Goal: Task Accomplishment & Management: Manage account settings

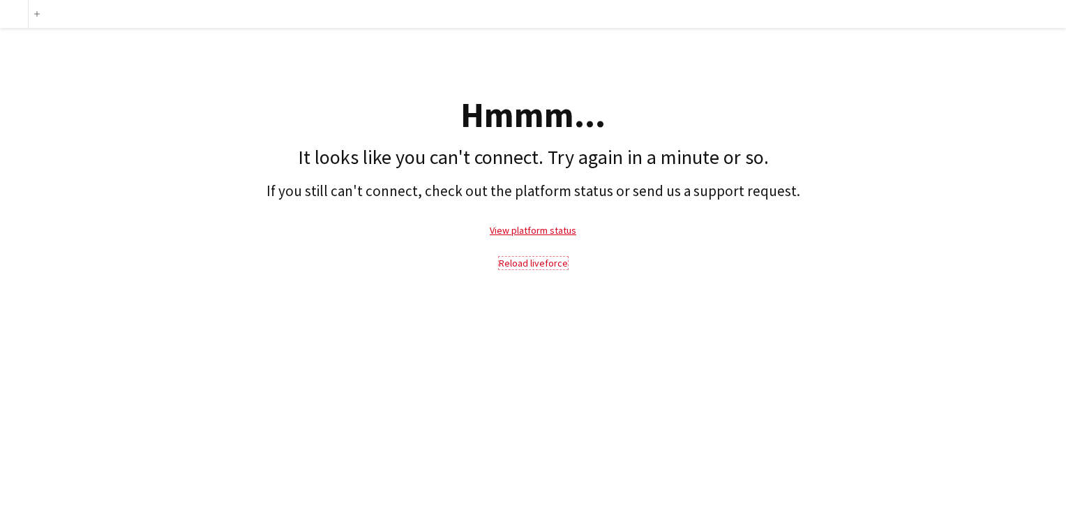
click at [529, 262] on link "Reload liveforce" at bounding box center [533, 263] width 69 height 13
click at [540, 262] on link "Reload liveforce" at bounding box center [533, 263] width 69 height 13
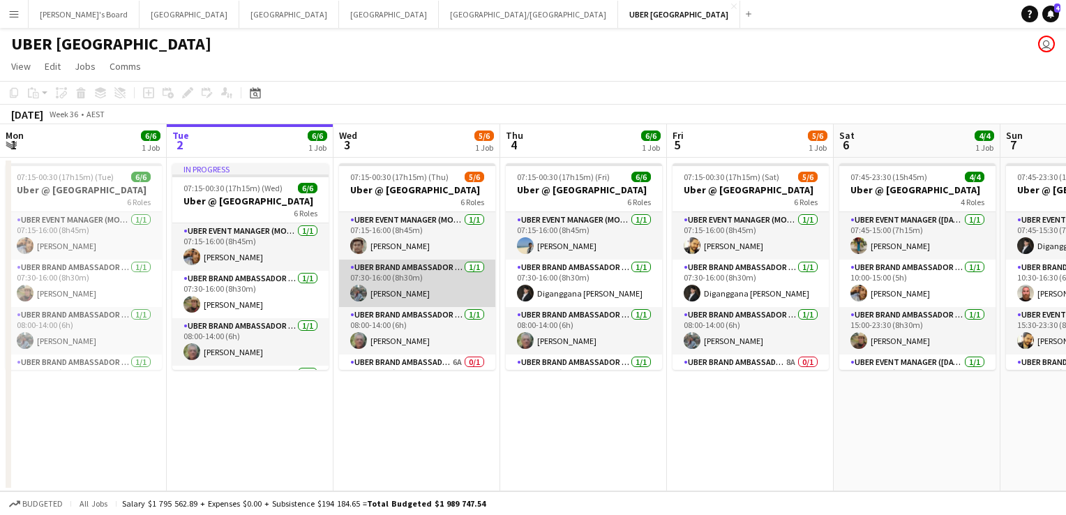
scroll to position [124, 0]
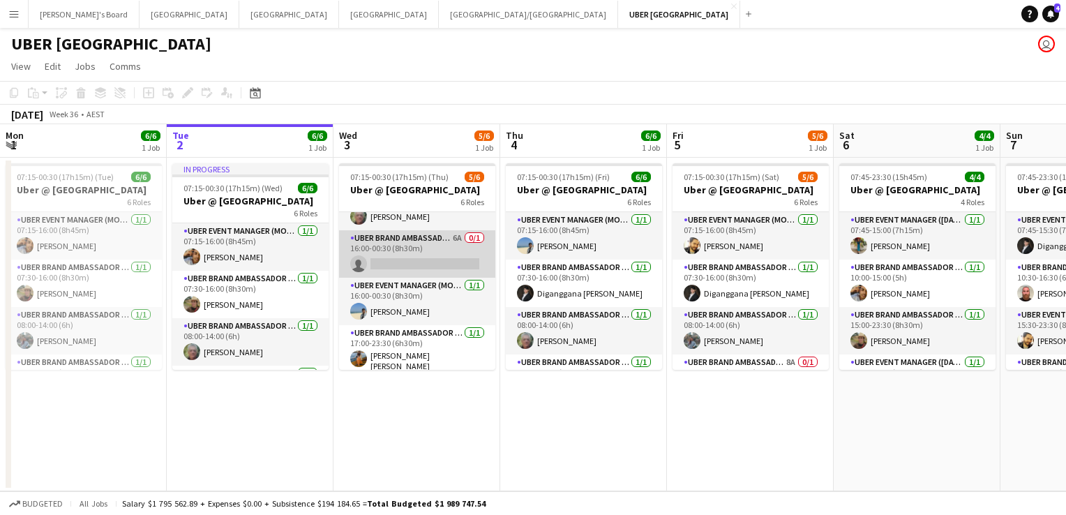
click at [429, 243] on app-card-role "UBER Brand Ambassador (Mon - Fri) 6A 0/1 16:00-00:30 (8h30m) single-neutral-act…" at bounding box center [417, 253] width 156 height 47
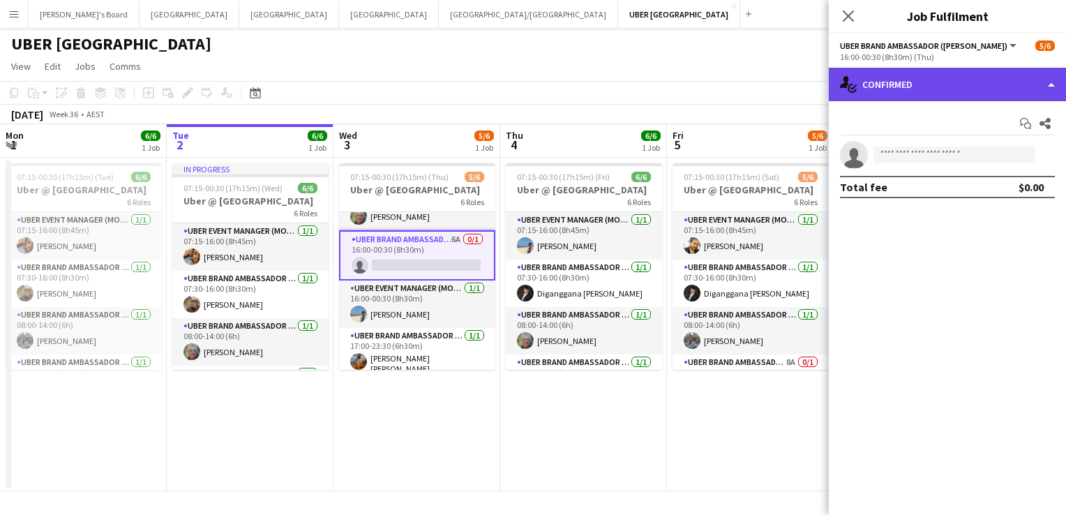
click at [880, 90] on div "single-neutral-actions-check-2 Confirmed" at bounding box center [947, 84] width 237 height 33
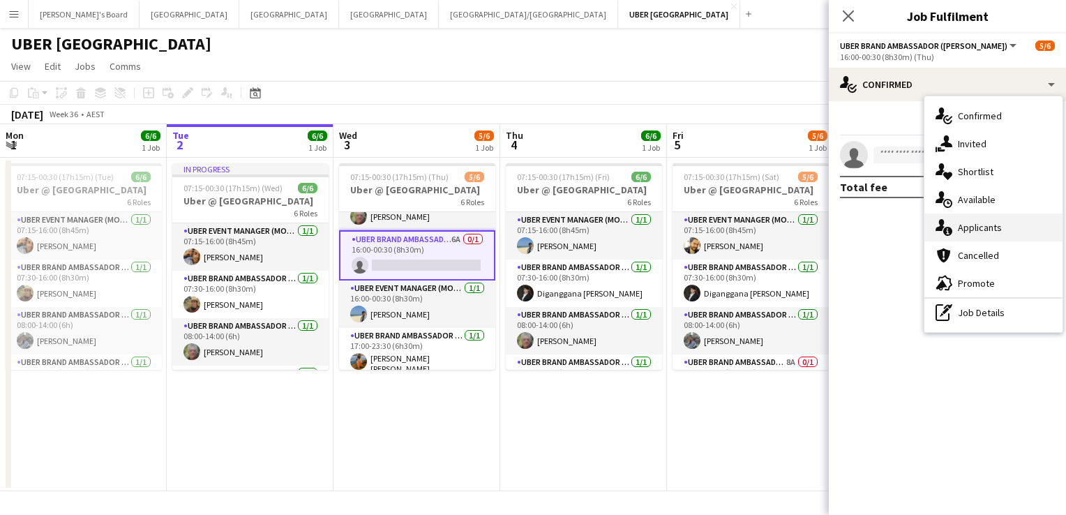
click at [1007, 223] on div "single-neutral-actions-information Applicants" at bounding box center [993, 227] width 138 height 28
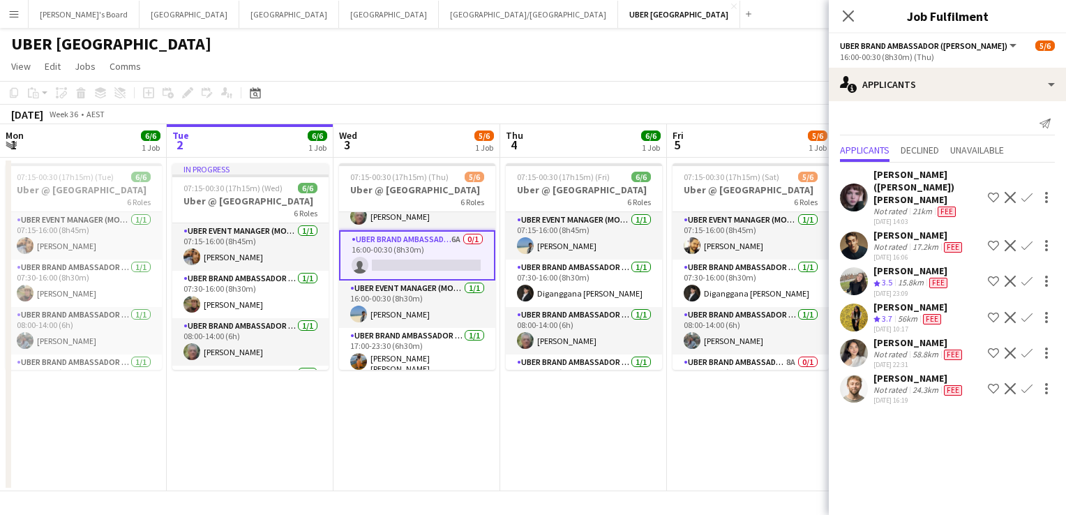
click at [1024, 312] on app-icon "Confirm" at bounding box center [1026, 317] width 11 height 11
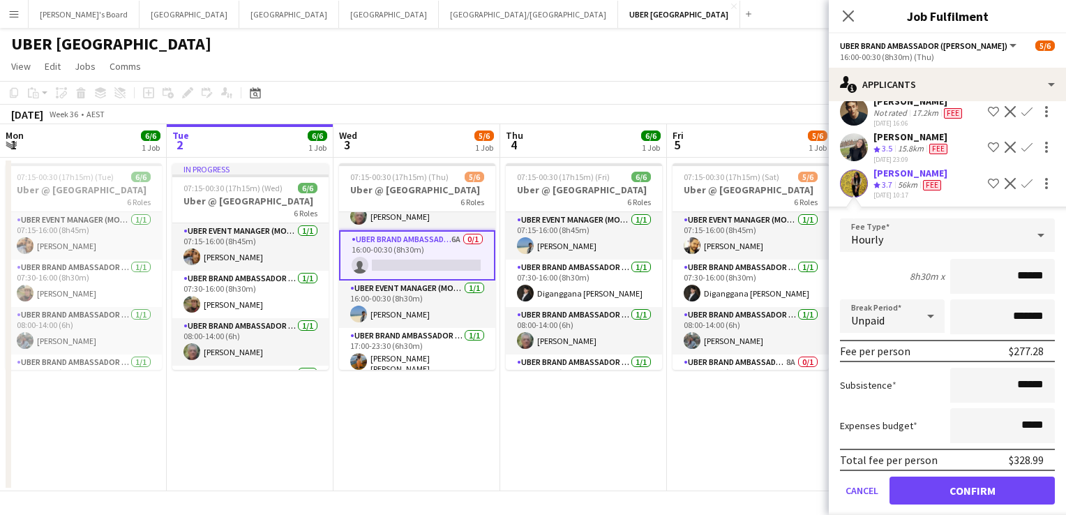
scroll to position [201, 0]
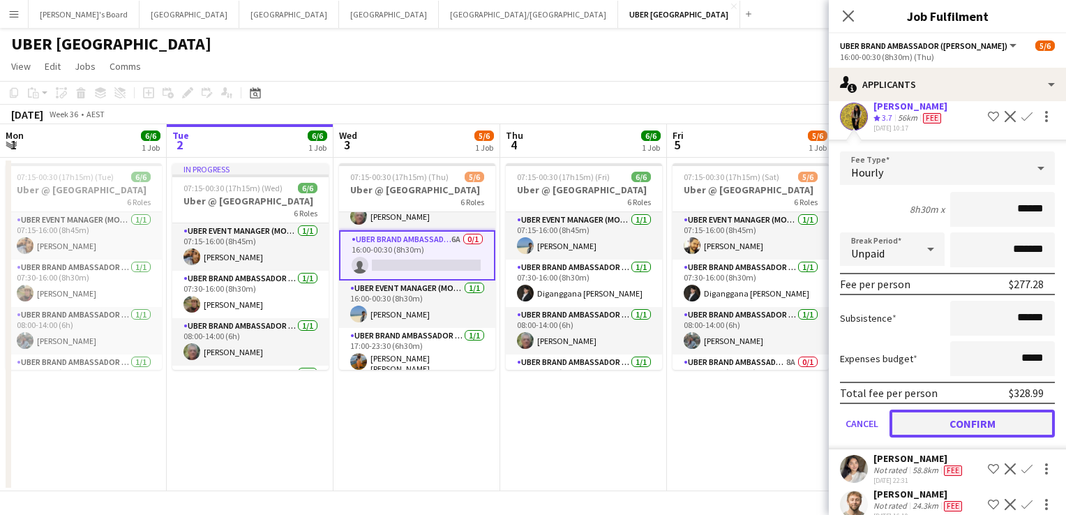
click at [968, 409] on button "Confirm" at bounding box center [971, 423] width 165 height 28
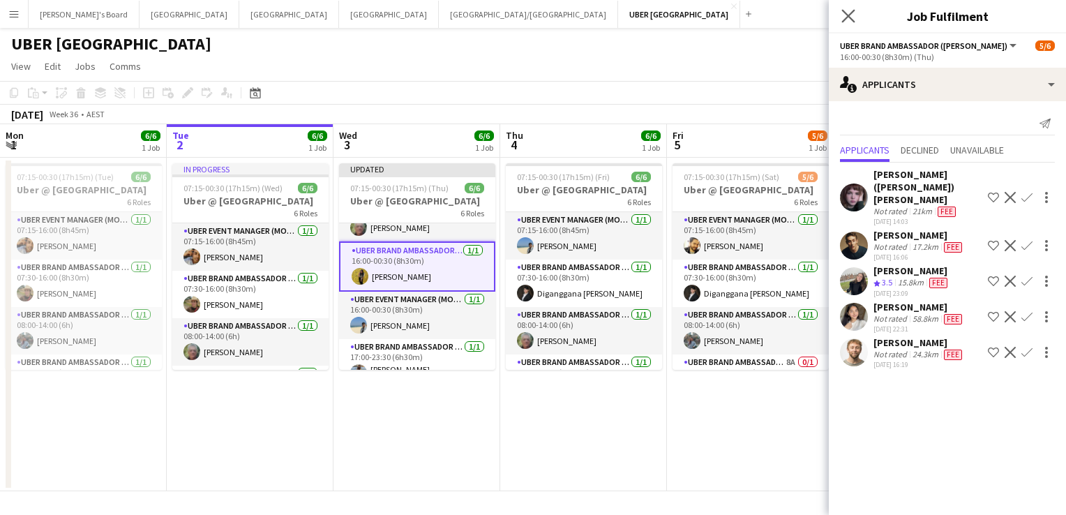
click at [839, 11] on app-icon "Close pop-in" at bounding box center [848, 16] width 20 height 20
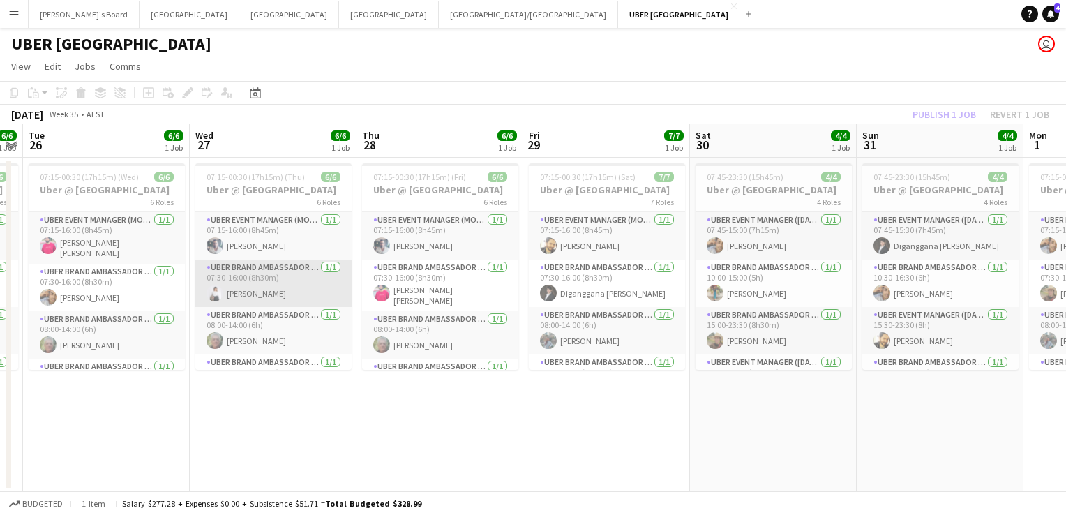
scroll to position [126, 0]
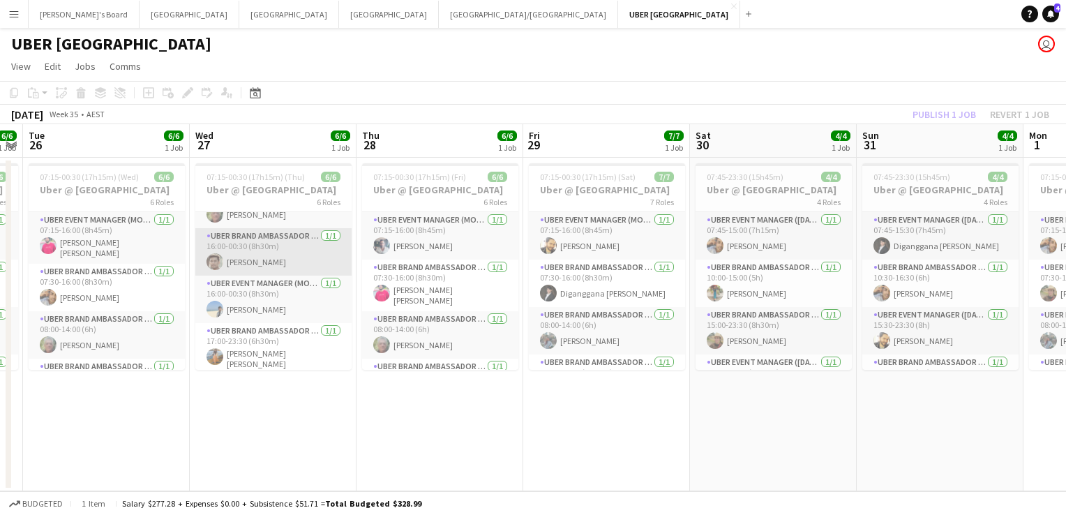
click at [248, 257] on app-card-role "UBER Brand Ambassador (Mon - Fri) [DATE] 16:00-00:30 (8h30m) [PERSON_NAME]" at bounding box center [273, 251] width 156 height 47
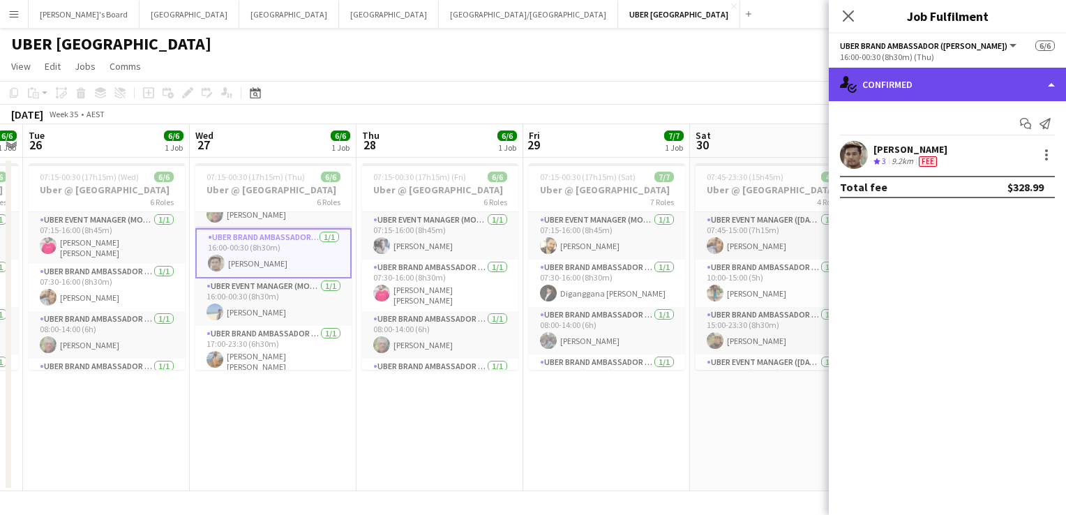
click at [939, 78] on div "single-neutral-actions-check-2 Confirmed" at bounding box center [947, 84] width 237 height 33
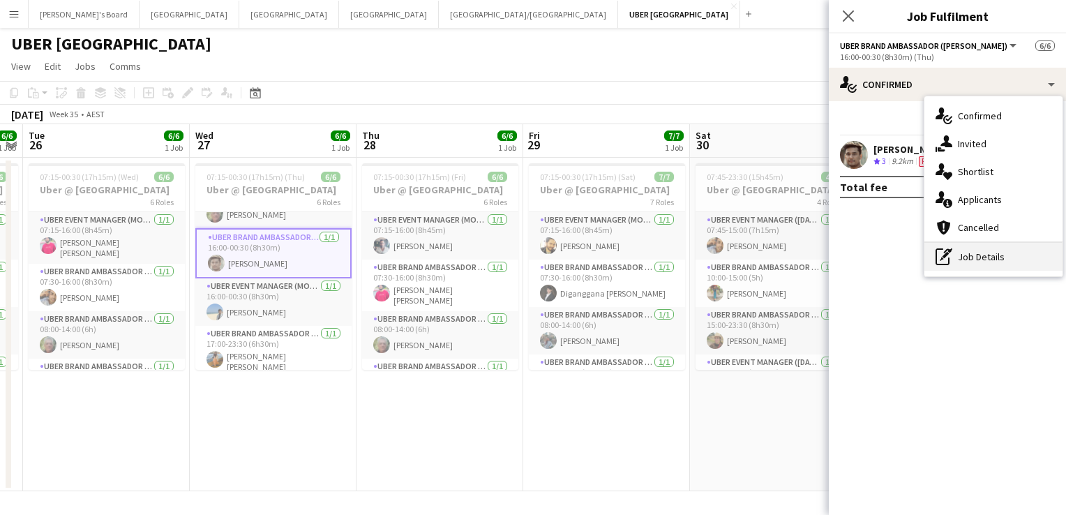
click at [986, 250] on div "pen-write Job Details" at bounding box center [993, 257] width 138 height 28
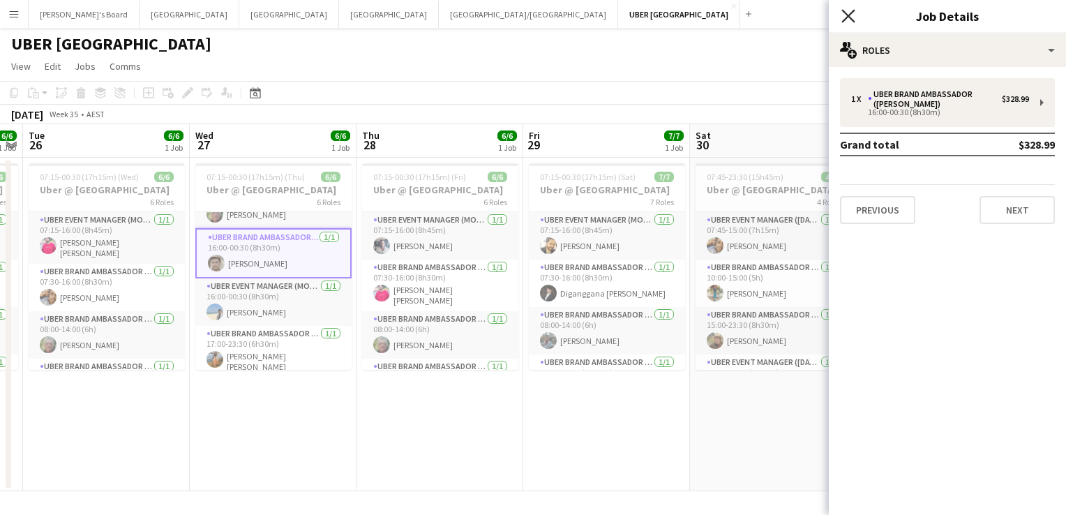
click at [849, 17] on icon at bounding box center [847, 15] width 13 height 13
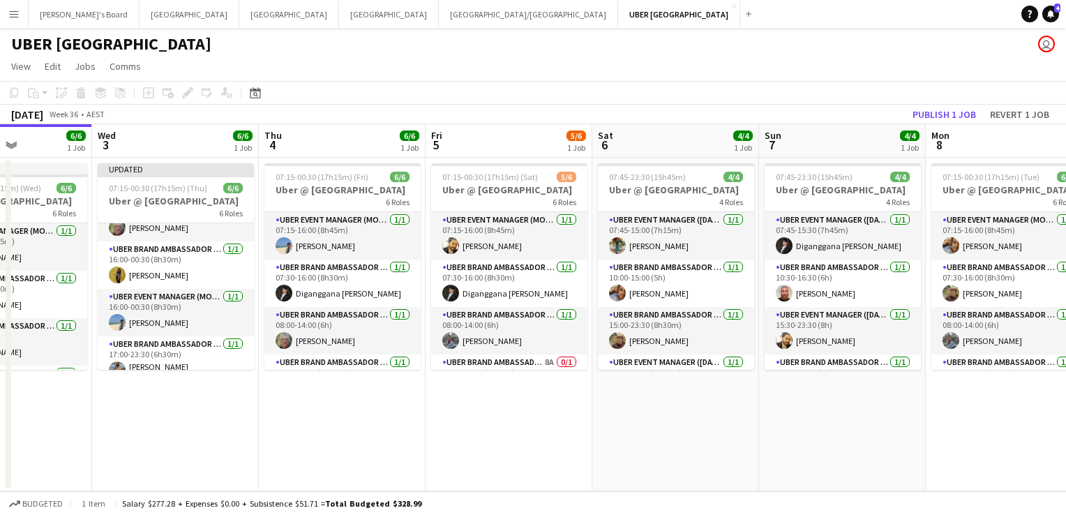
scroll to position [0, 409]
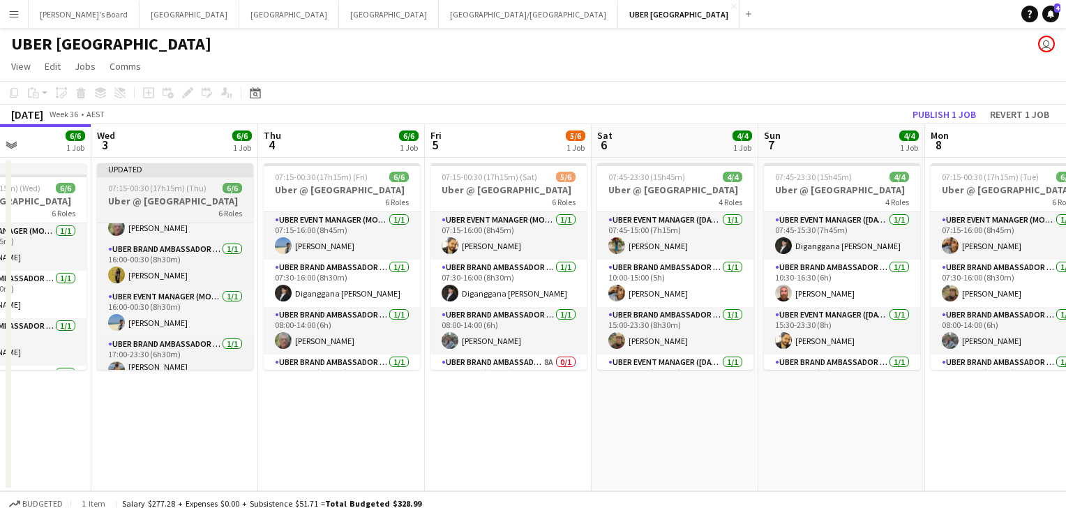
click at [129, 185] on span "07:15-00:30 (17h15m) (Thu)" at bounding box center [157, 188] width 98 height 10
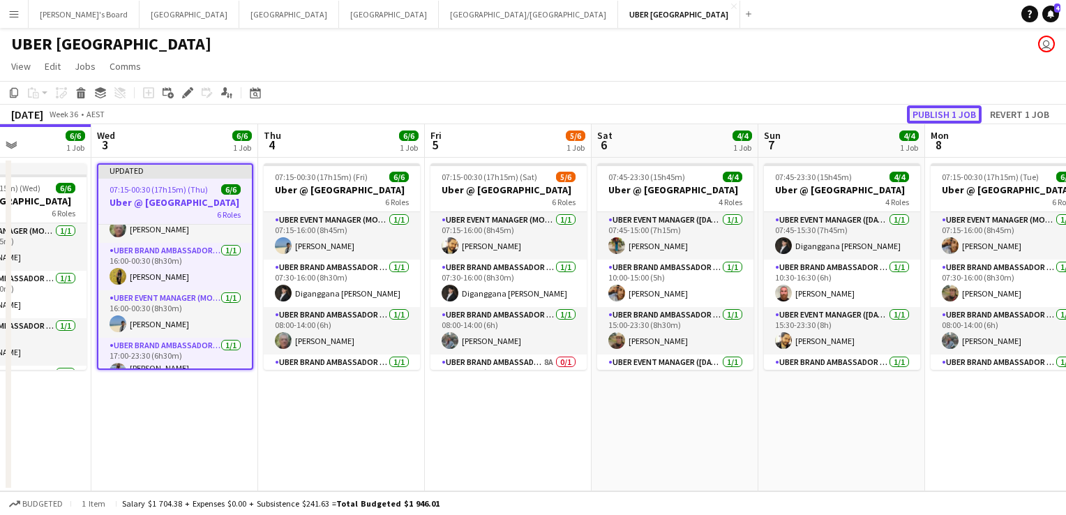
click at [924, 114] on button "Publish 1 job" at bounding box center [944, 114] width 75 height 18
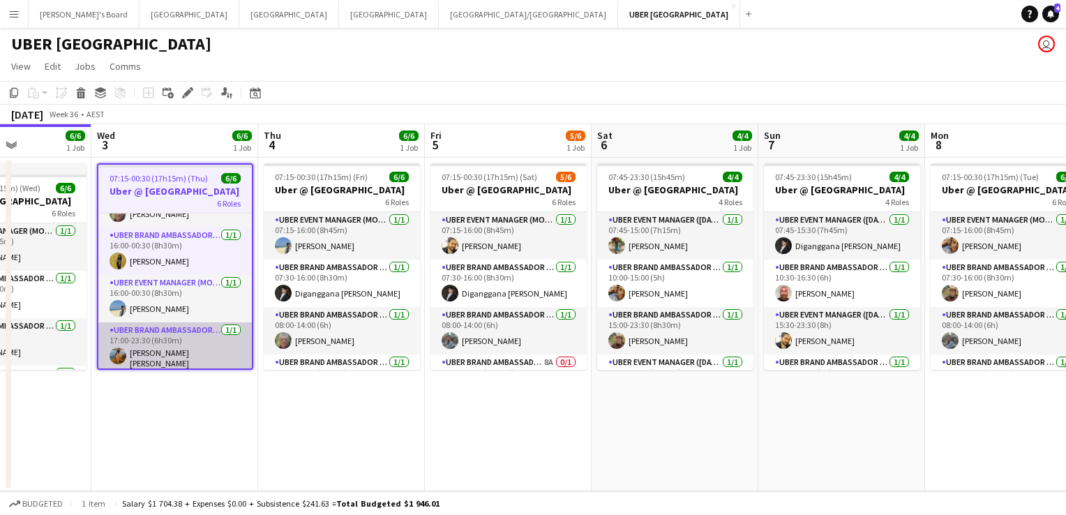
scroll to position [128, 0]
click at [151, 354] on app-card-role "UBER Brand Ambassador ([PERSON_NAME]) [DATE] 17:00-23:30 (6h30m) [PERSON_NAME] …" at bounding box center [174, 348] width 153 height 52
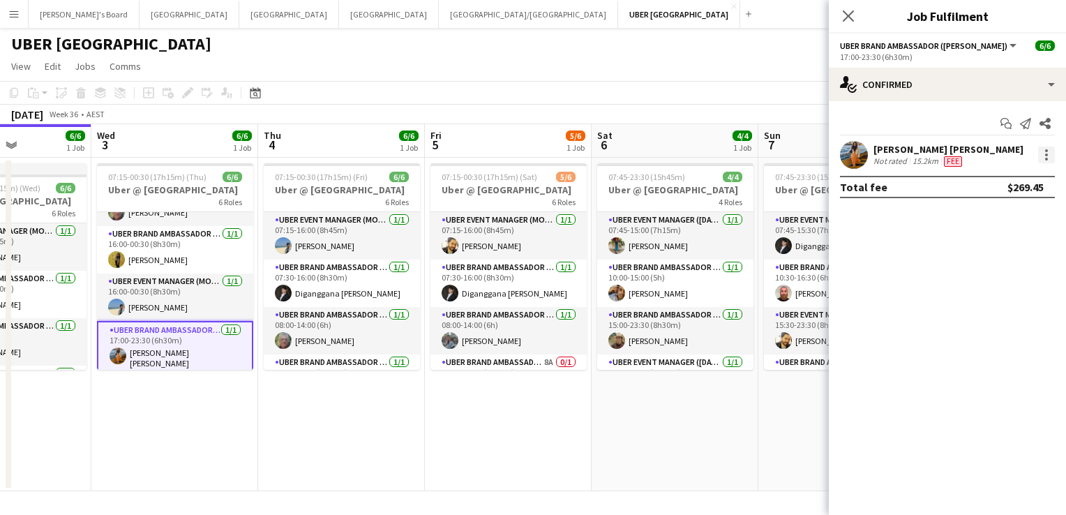
click at [1048, 150] on div at bounding box center [1046, 154] width 17 height 17
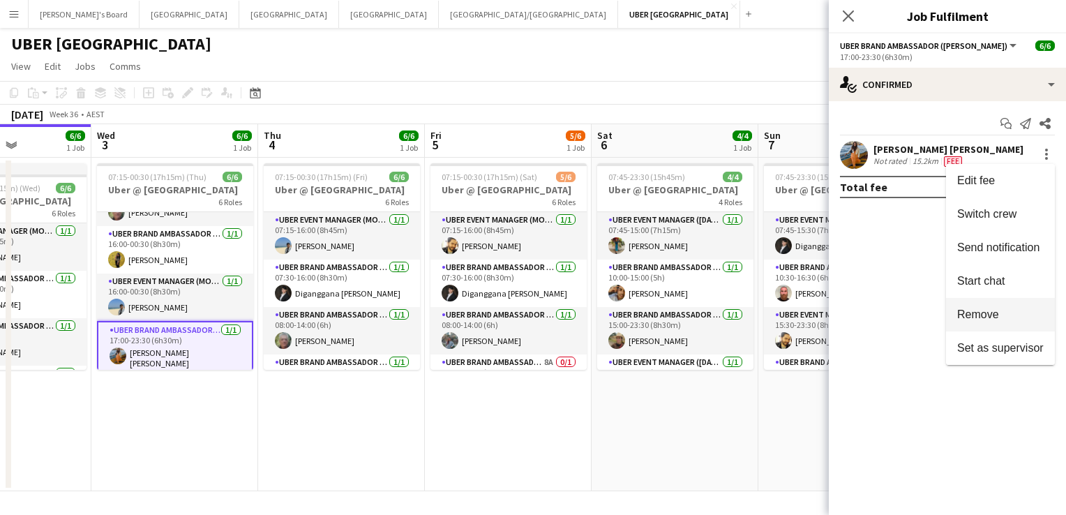
click at [988, 308] on span "Remove" at bounding box center [978, 314] width 42 height 12
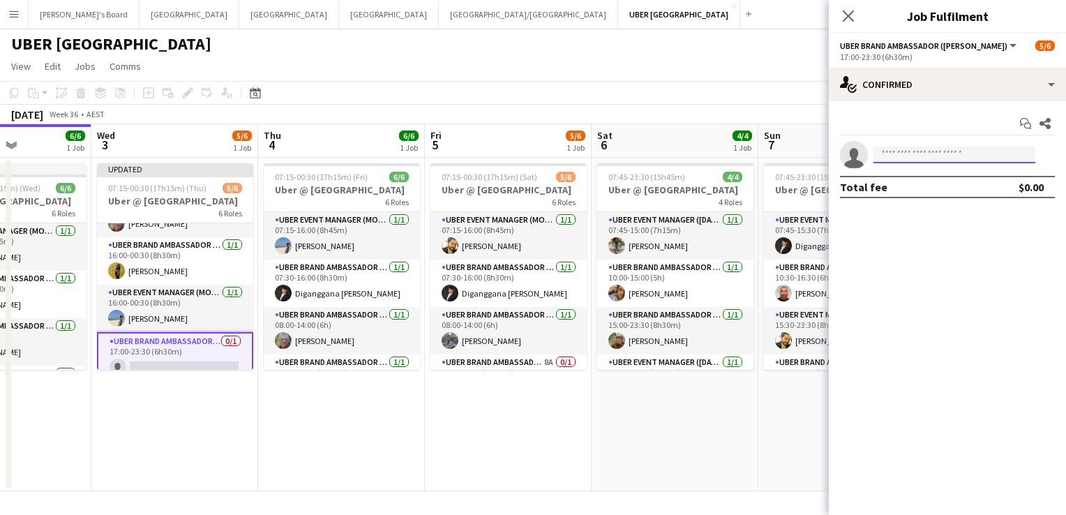
click at [898, 155] on input at bounding box center [954, 154] width 162 height 17
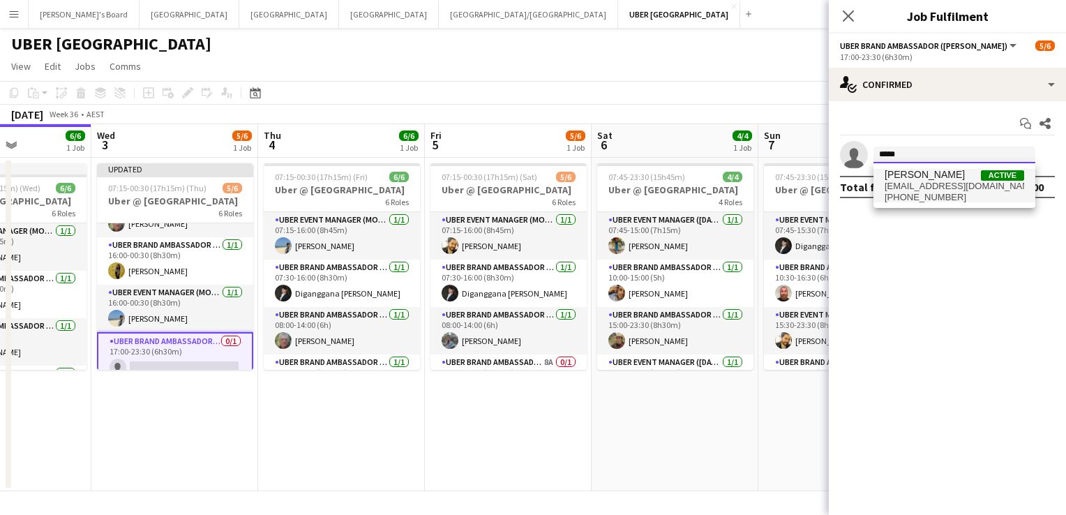
type input "*****"
click at [896, 181] on span "[EMAIL_ADDRESS][DOMAIN_NAME]" at bounding box center [955, 186] width 140 height 11
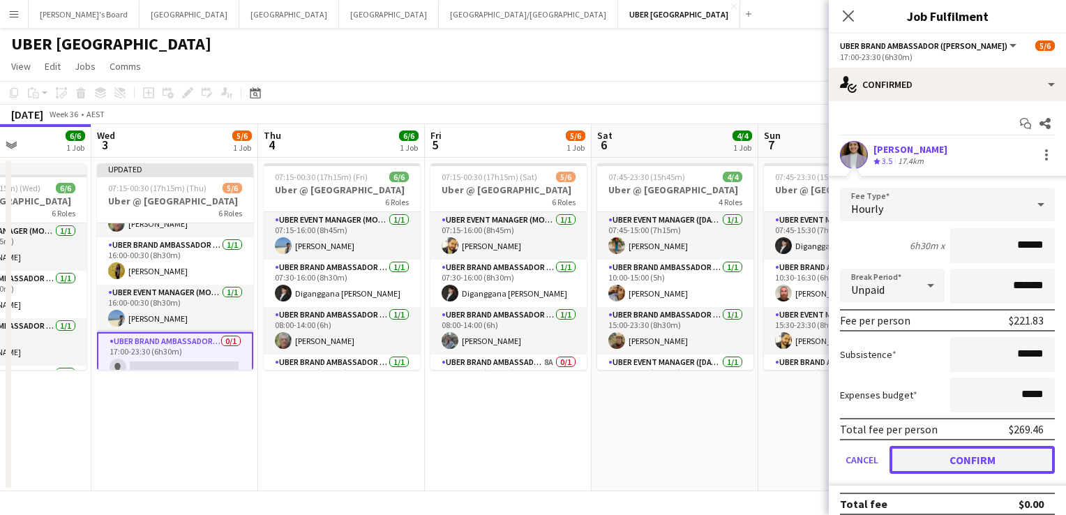
click at [952, 462] on button "Confirm" at bounding box center [971, 460] width 165 height 28
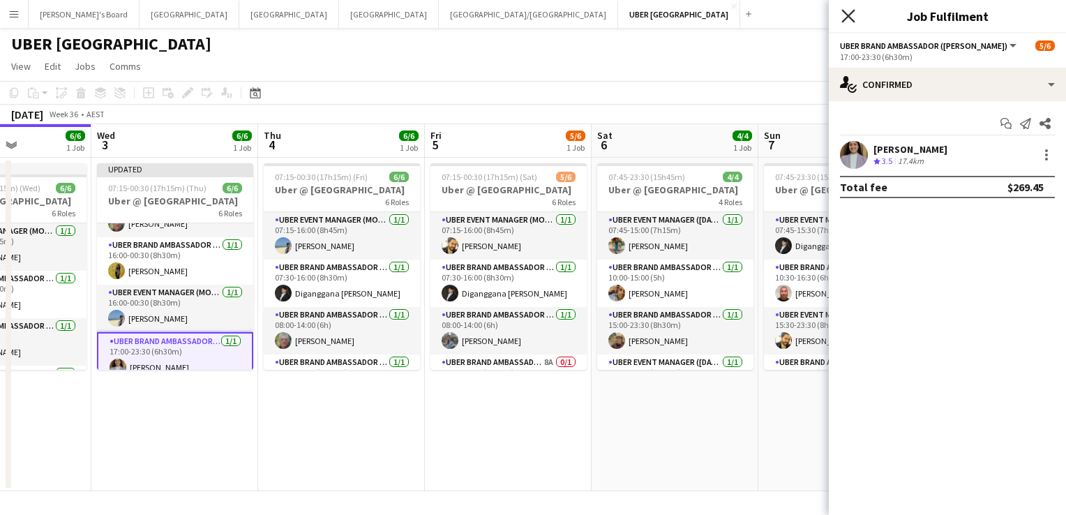
click at [848, 13] on icon "Close pop-in" at bounding box center [847, 15] width 13 height 13
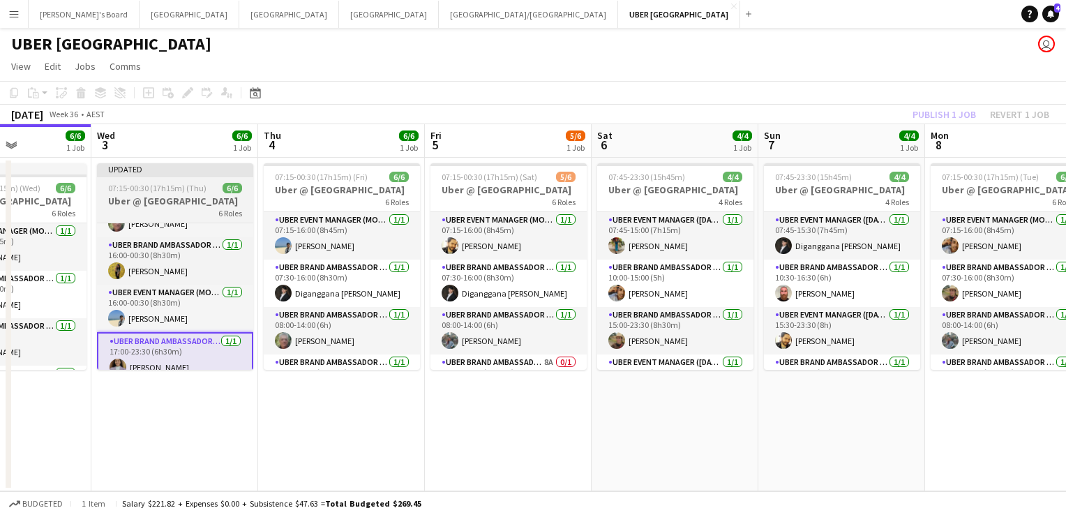
click at [113, 188] on span "07:15-00:30 (17h15m) (Thu)" at bounding box center [157, 188] width 98 height 10
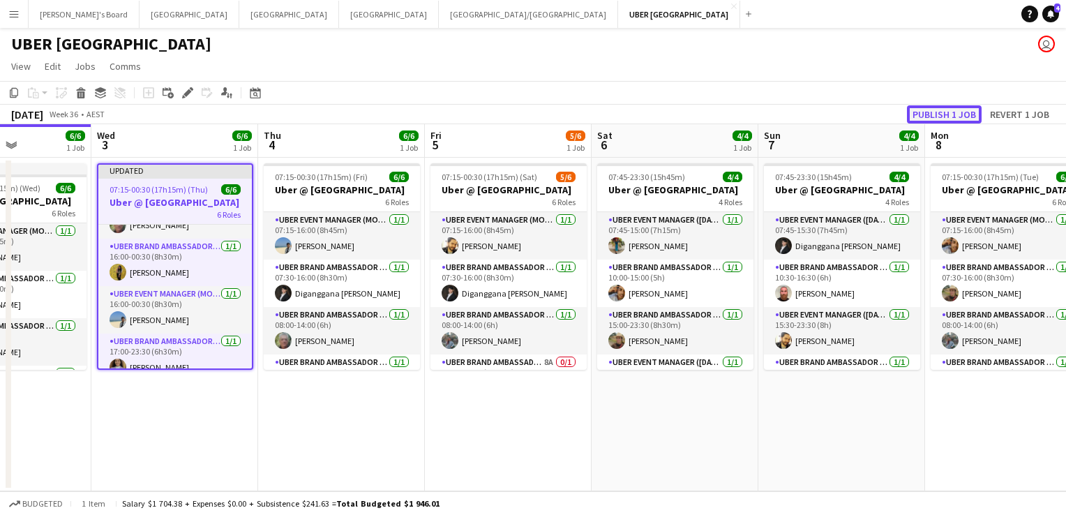
click at [942, 119] on button "Publish 1 job" at bounding box center [944, 114] width 75 height 18
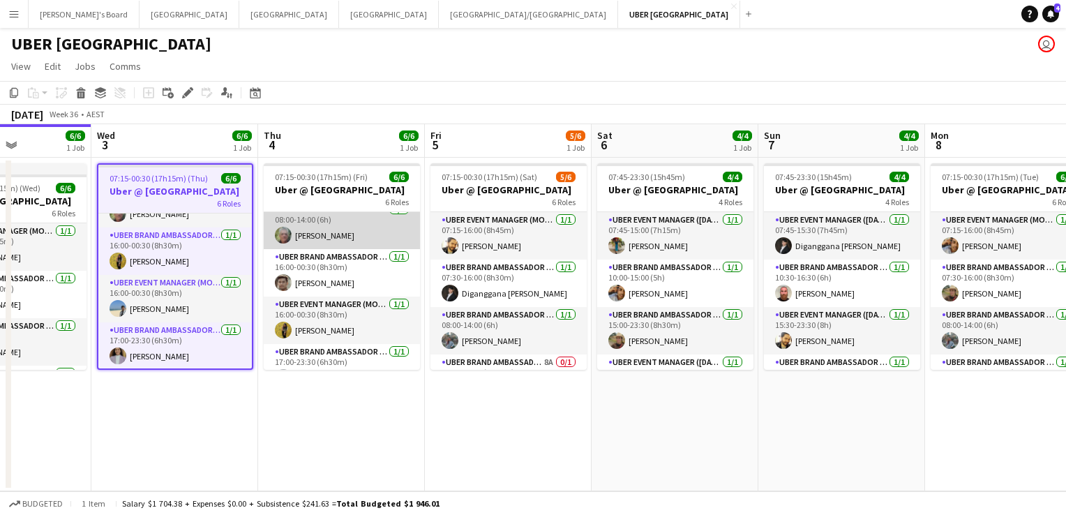
scroll to position [126, 0]
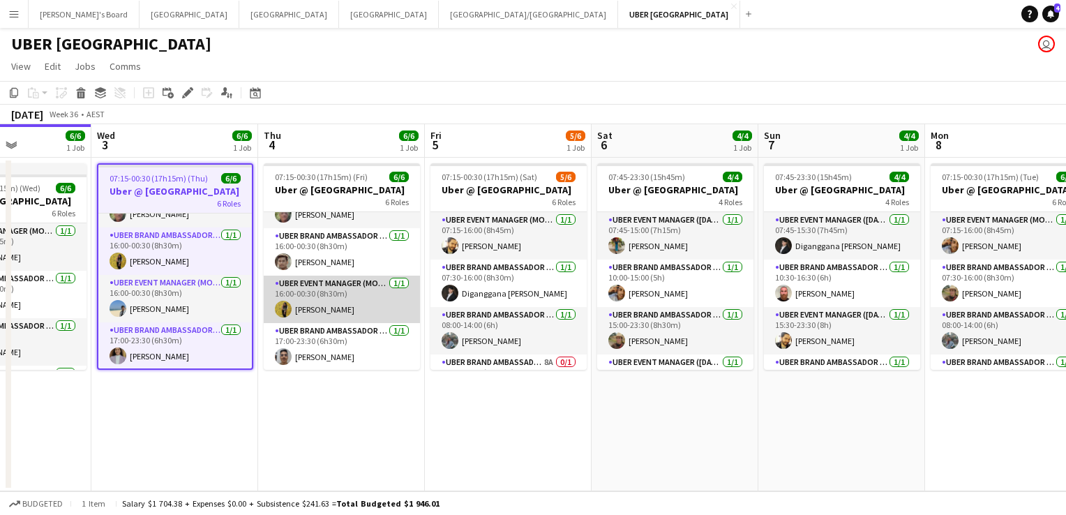
click at [326, 308] on app-card-role "UBER Event Manager (Mon - Fri) [DATE] 16:00-00:30 (8h30m) [PERSON_NAME]" at bounding box center [342, 299] width 156 height 47
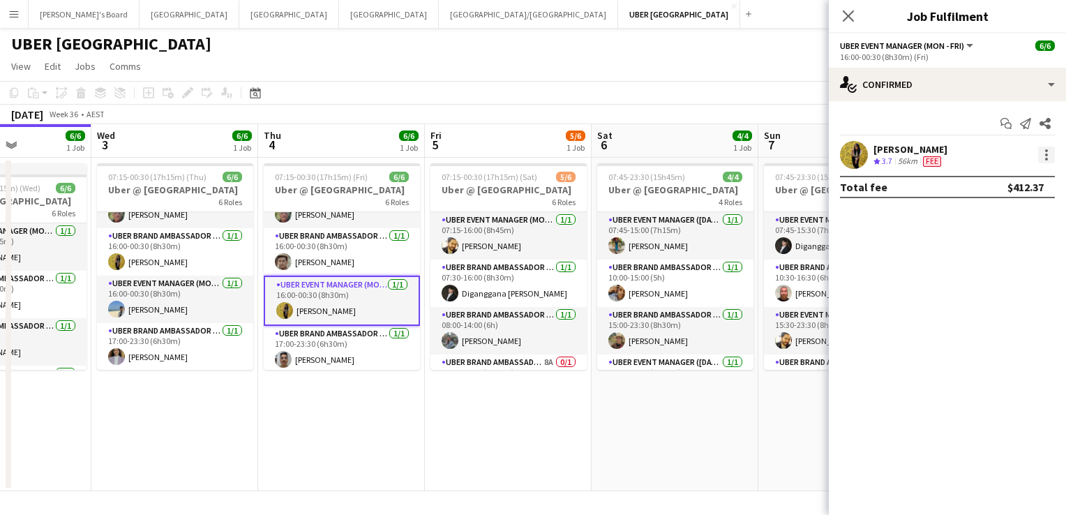
click at [1048, 147] on div at bounding box center [1046, 154] width 17 height 17
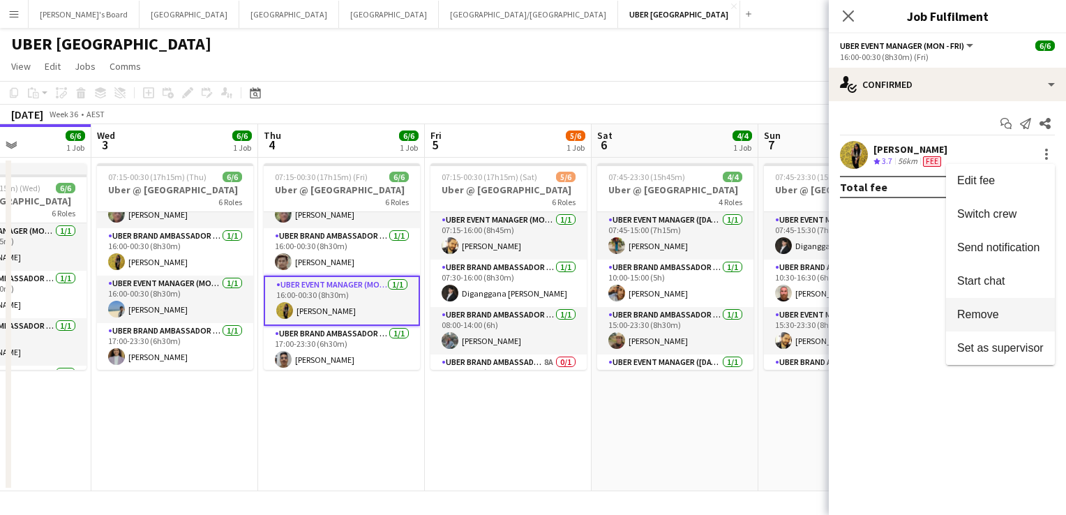
click at [995, 310] on span "Remove" at bounding box center [978, 314] width 42 height 12
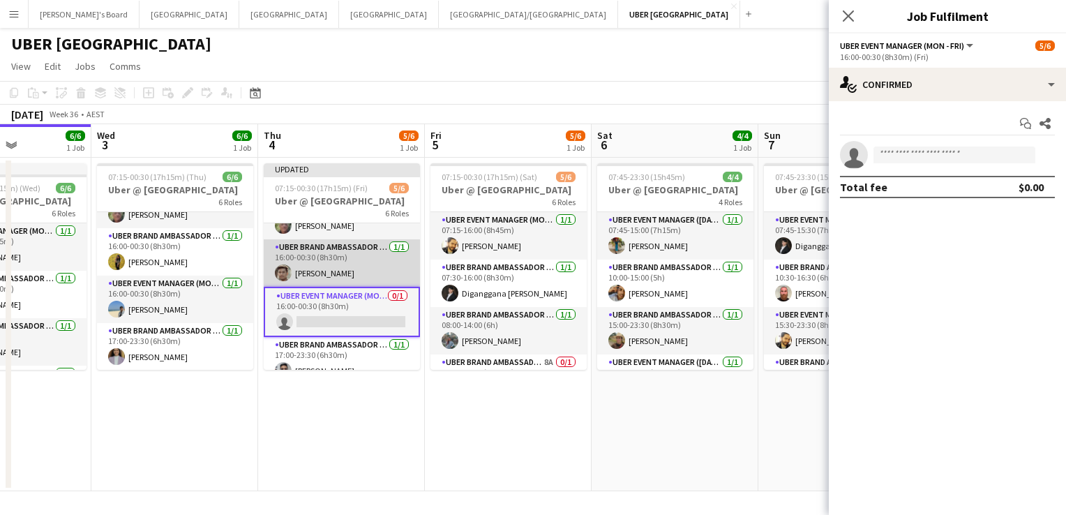
click at [343, 269] on app-card-role "UBER Brand Ambassador (Mon - Fri) [DATE] 16:00-00:30 (8h30m) [PERSON_NAME]" at bounding box center [342, 262] width 156 height 47
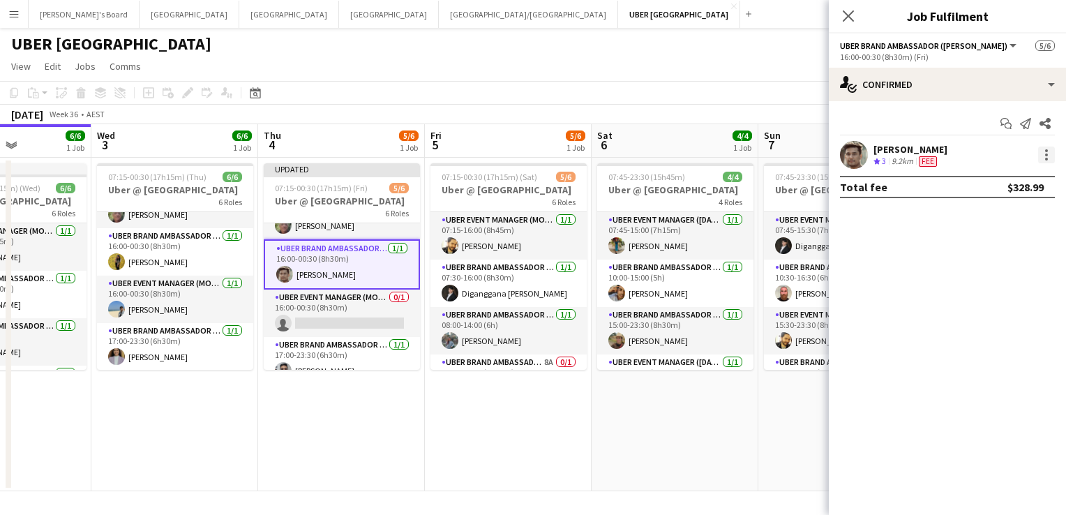
click at [1041, 153] on div at bounding box center [1046, 154] width 17 height 17
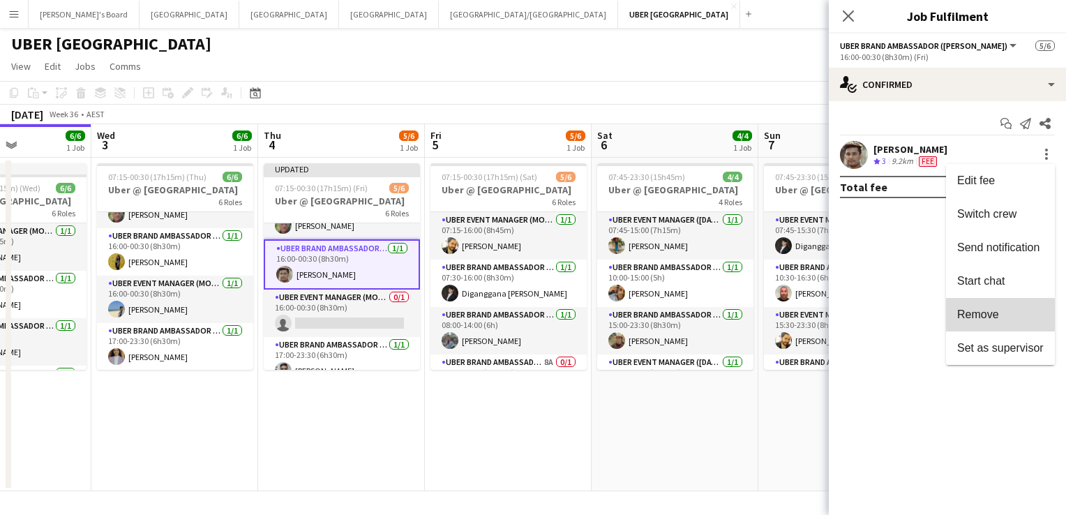
click at [971, 315] on span "Remove" at bounding box center [978, 314] width 42 height 12
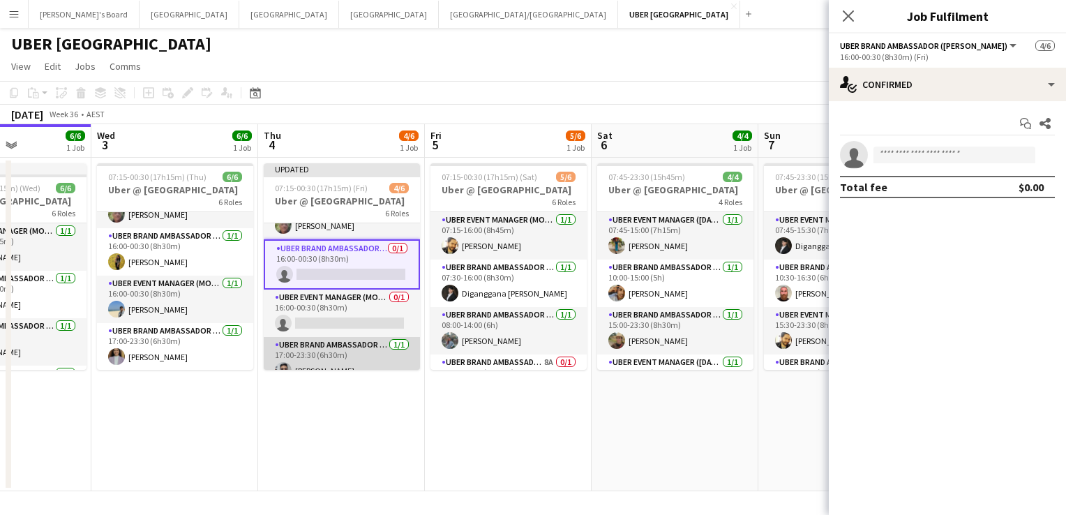
click at [322, 363] on app-card-role "UBER Brand Ambassador (Mon - Fri) [DATE] 17:00-23:30 (6h30m) [PERSON_NAME]" at bounding box center [342, 360] width 156 height 47
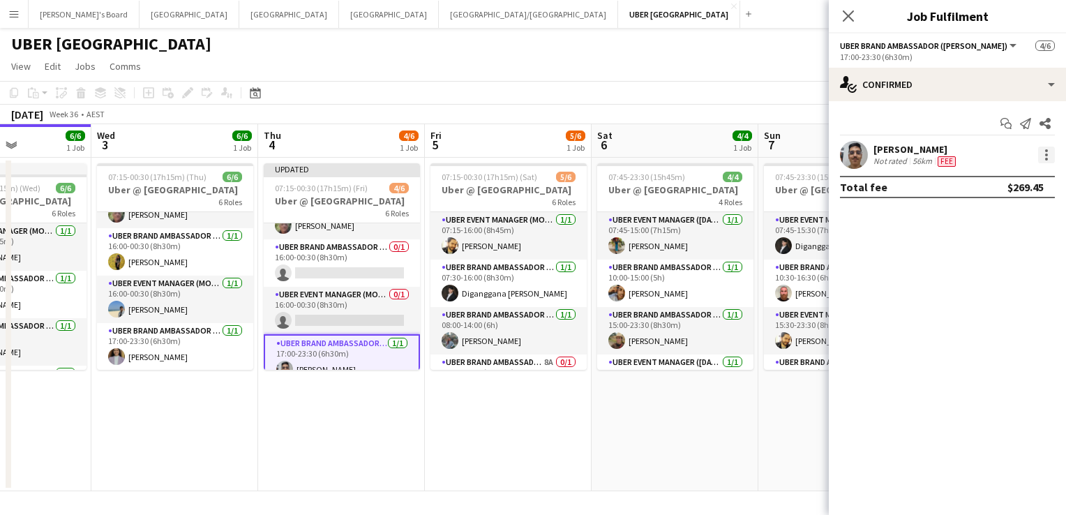
click at [1043, 155] on div at bounding box center [1046, 154] width 17 height 17
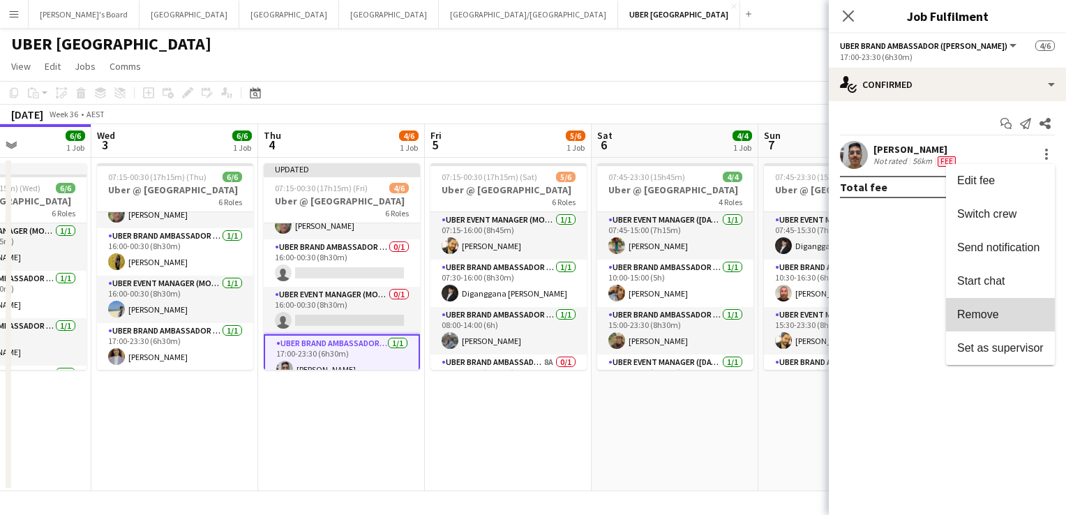
click at [976, 310] on span "Remove" at bounding box center [978, 314] width 42 height 12
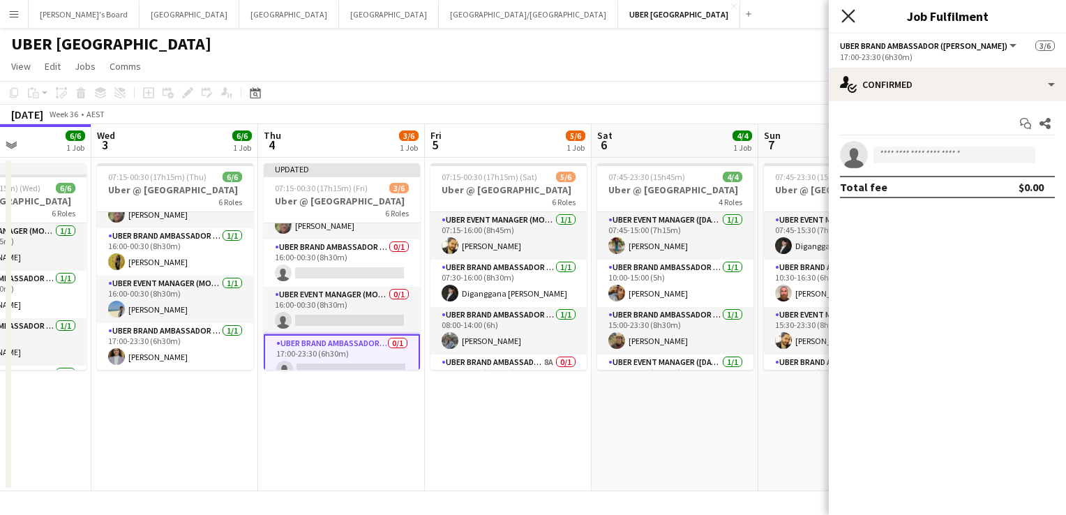
click at [848, 18] on icon "Close pop-in" at bounding box center [847, 15] width 13 height 13
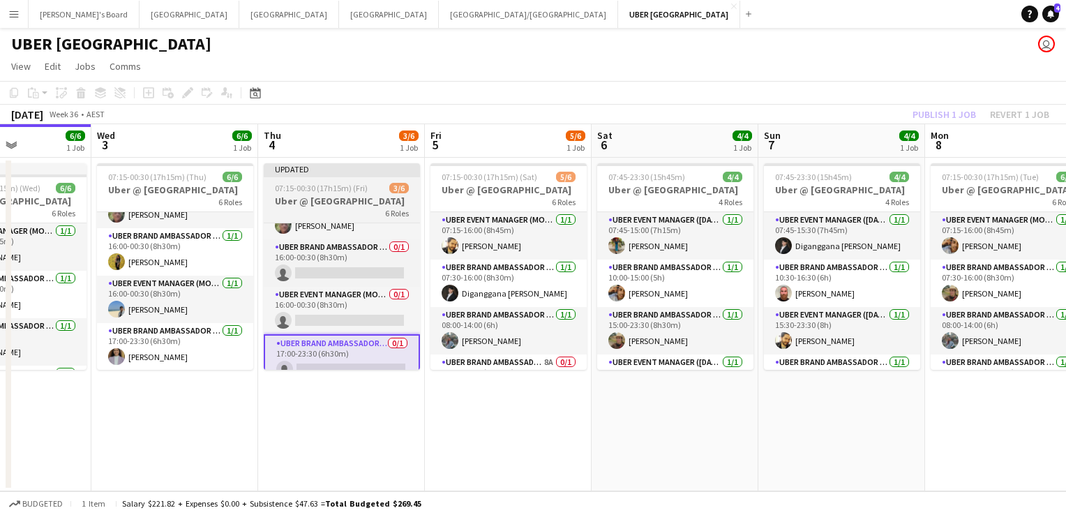
click at [331, 195] on h3 "Uber @ [GEOGRAPHIC_DATA]" at bounding box center [342, 201] width 156 height 13
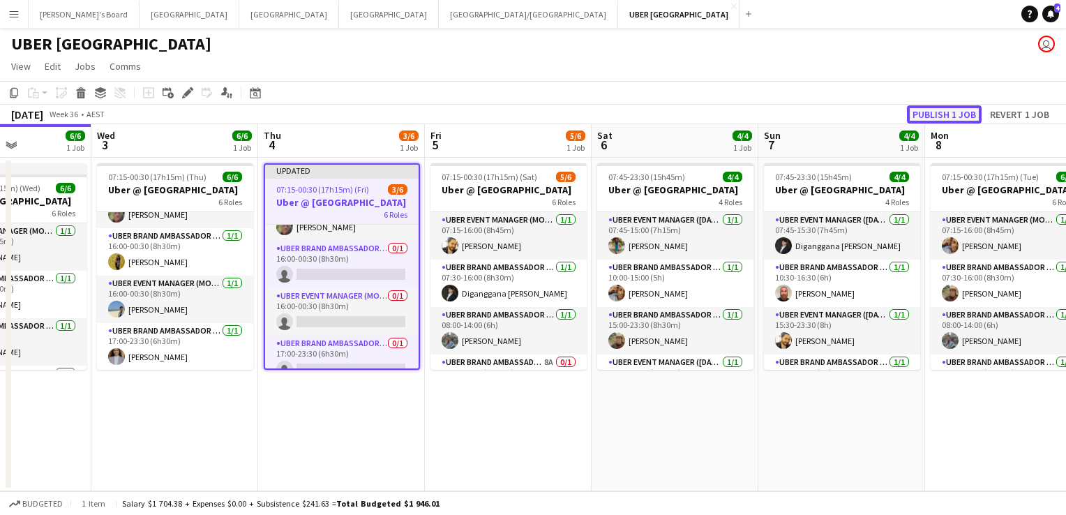
click at [927, 116] on button "Publish 1 job" at bounding box center [944, 114] width 75 height 18
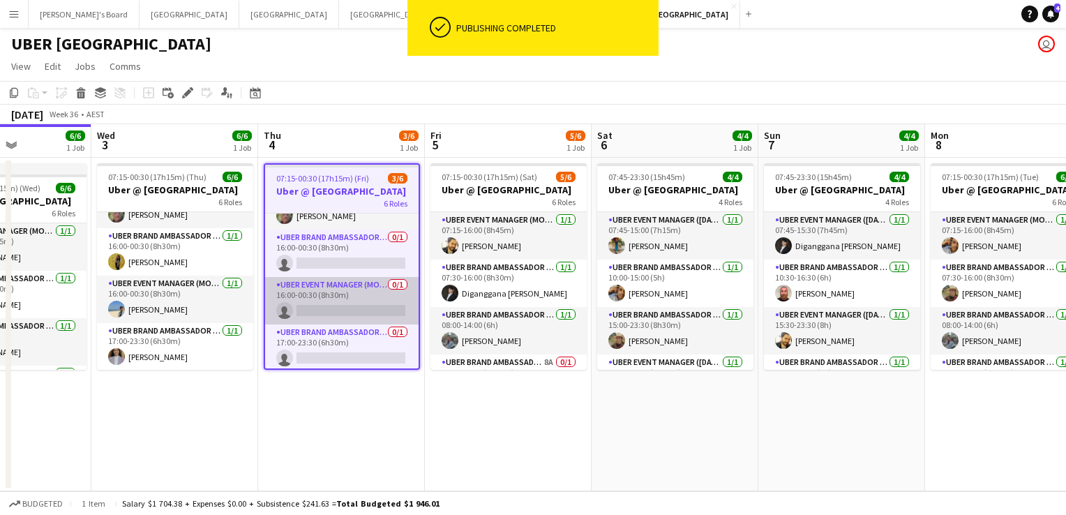
click at [325, 308] on app-card-role "UBER Event Manager (Mon - Fri) 0/1 16:00-00:30 (8h30m) single-neutral-actions" at bounding box center [341, 300] width 153 height 47
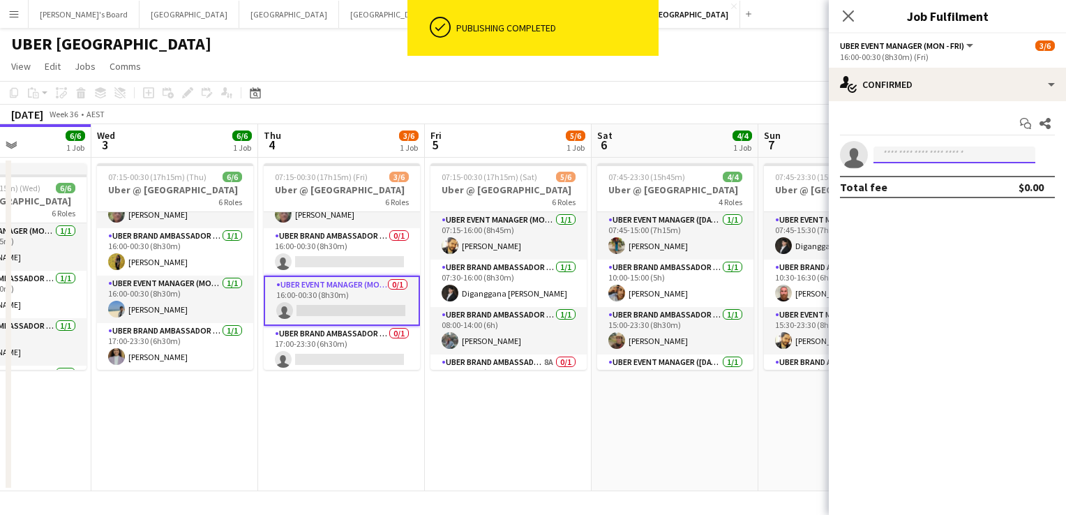
click at [902, 155] on input at bounding box center [954, 154] width 162 height 17
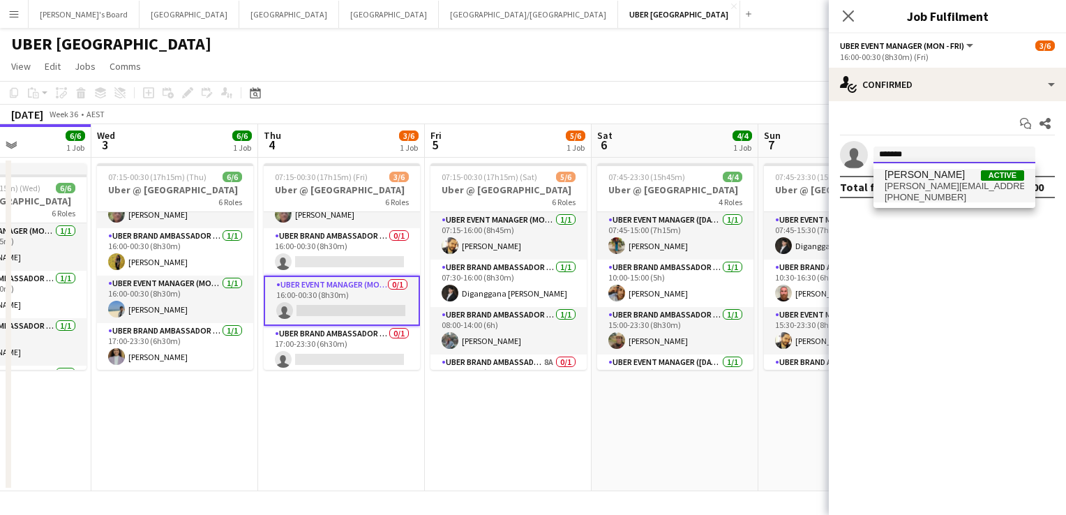
type input "*******"
click at [903, 181] on span "[PERSON_NAME][EMAIL_ADDRESS][PERSON_NAME][DOMAIN_NAME]" at bounding box center [955, 186] width 140 height 11
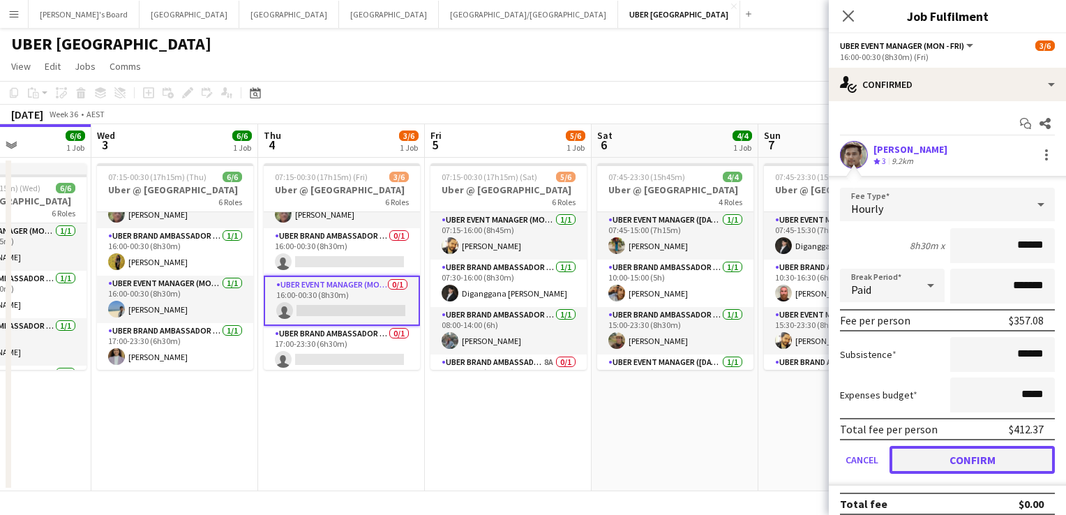
click at [936, 458] on button "Confirm" at bounding box center [971, 460] width 165 height 28
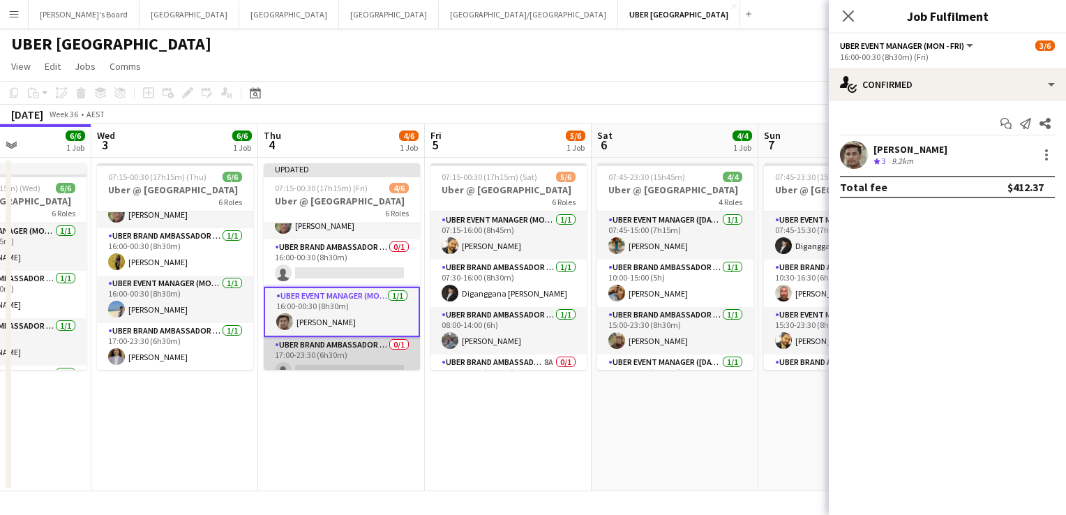
click at [318, 360] on app-card-role "UBER Brand Ambassador (Mon - Fri) 0/1 17:00-23:30 (6h30m) single-neutral-actions" at bounding box center [342, 360] width 156 height 47
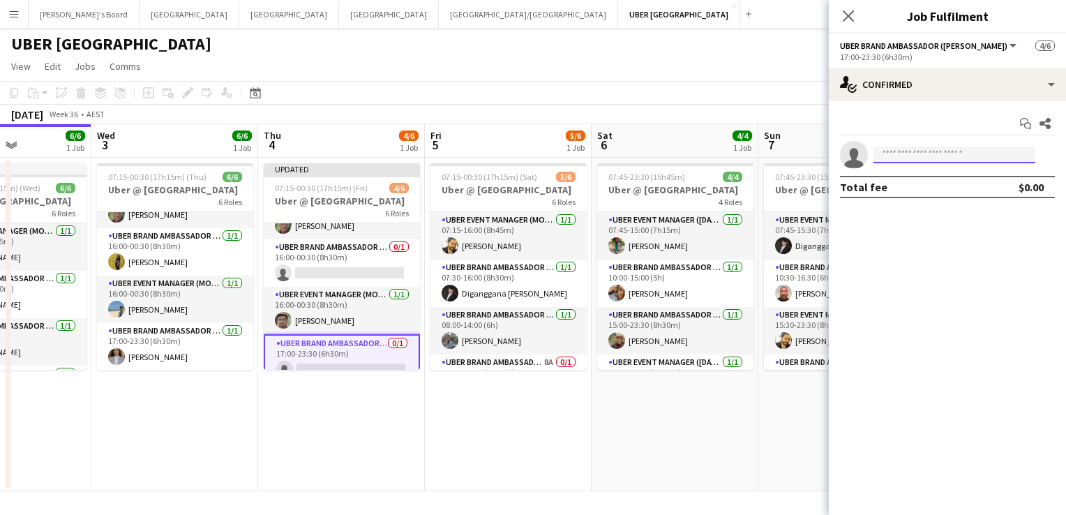
click at [909, 155] on input at bounding box center [954, 154] width 162 height 17
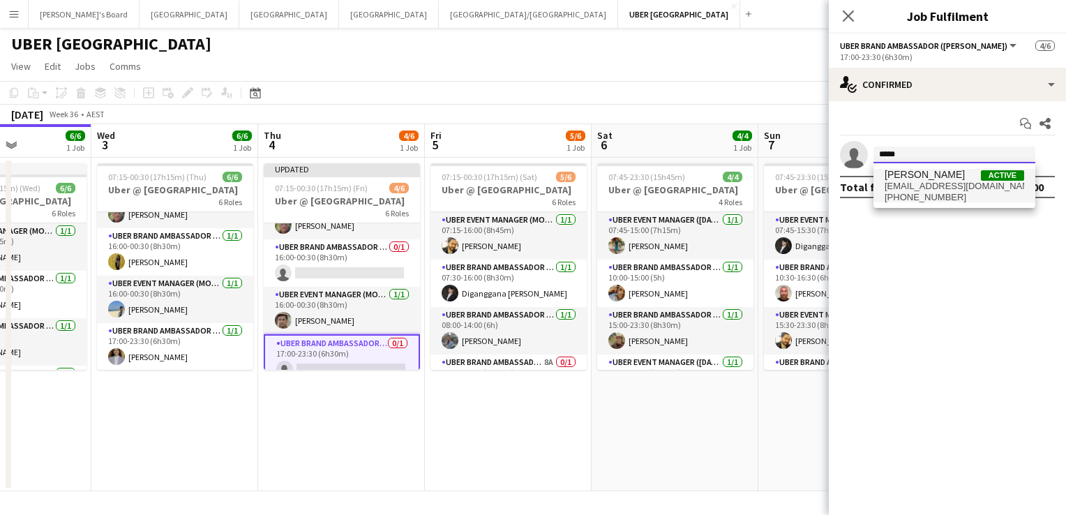
type input "*****"
click at [894, 176] on span "[PERSON_NAME]" at bounding box center [925, 175] width 80 height 12
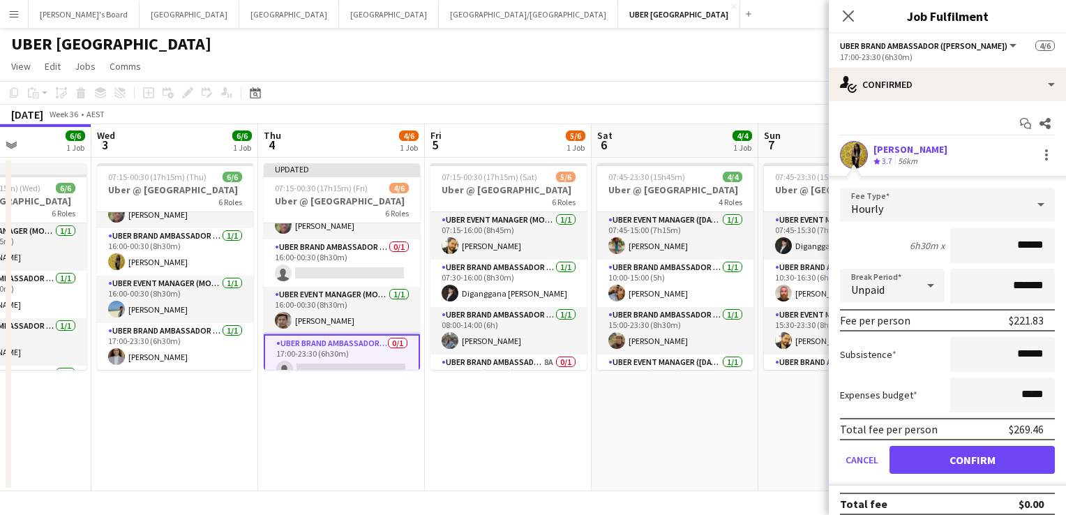
scroll to position [8, 0]
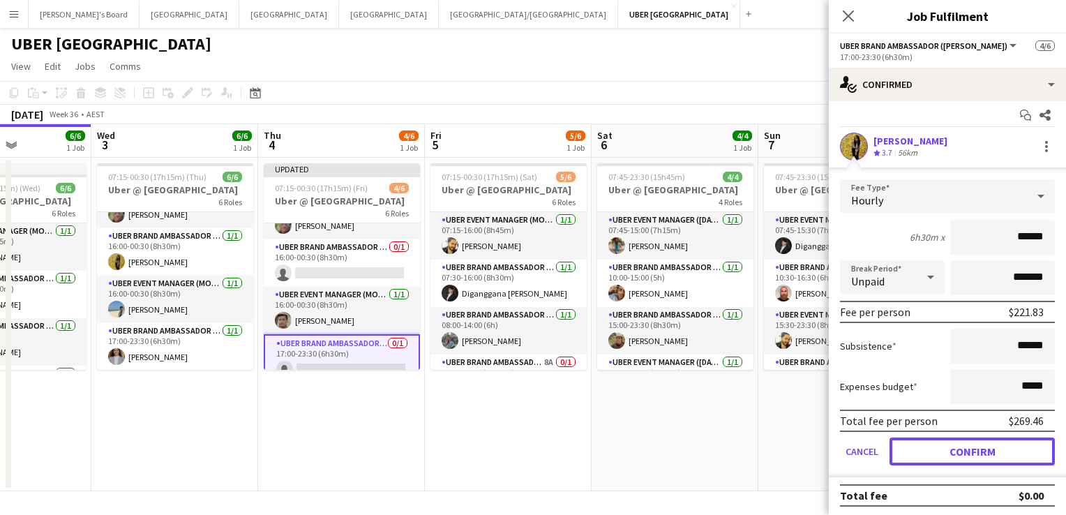
click at [922, 453] on button "Confirm" at bounding box center [971, 451] width 165 height 28
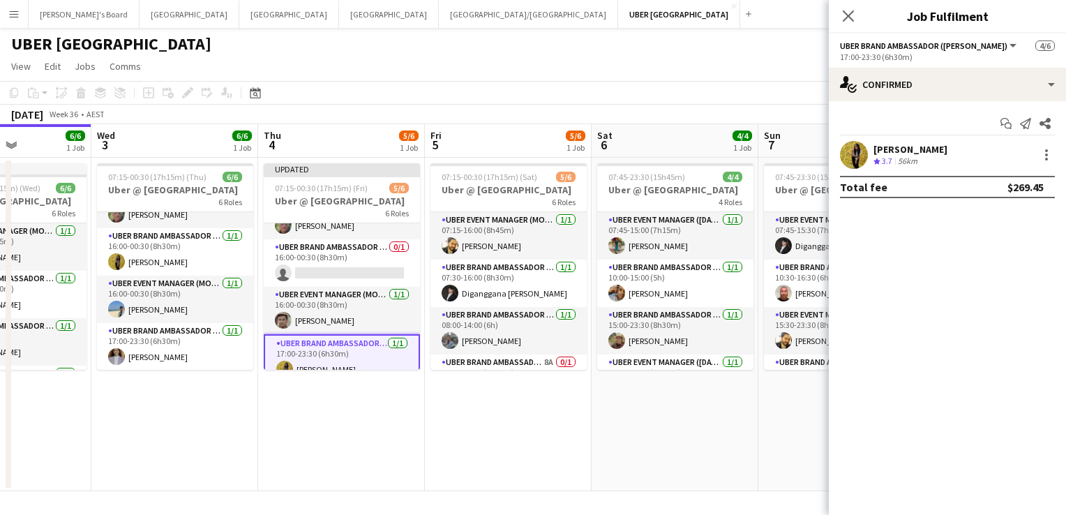
scroll to position [0, 0]
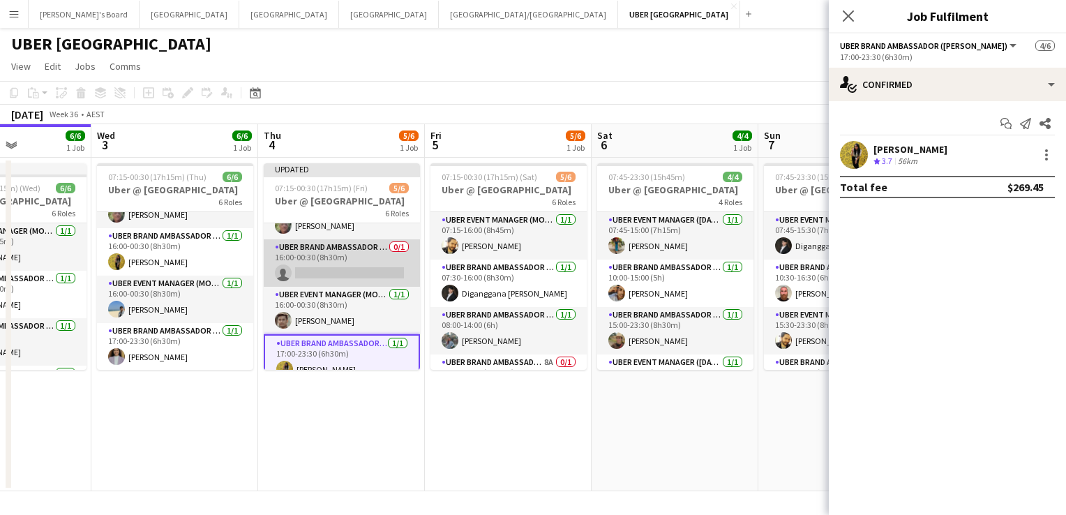
click at [345, 268] on app-card-role "UBER Brand Ambassador (Mon - Fri) 0/1 16:00-00:30 (8h30m) single-neutral-actions" at bounding box center [342, 262] width 156 height 47
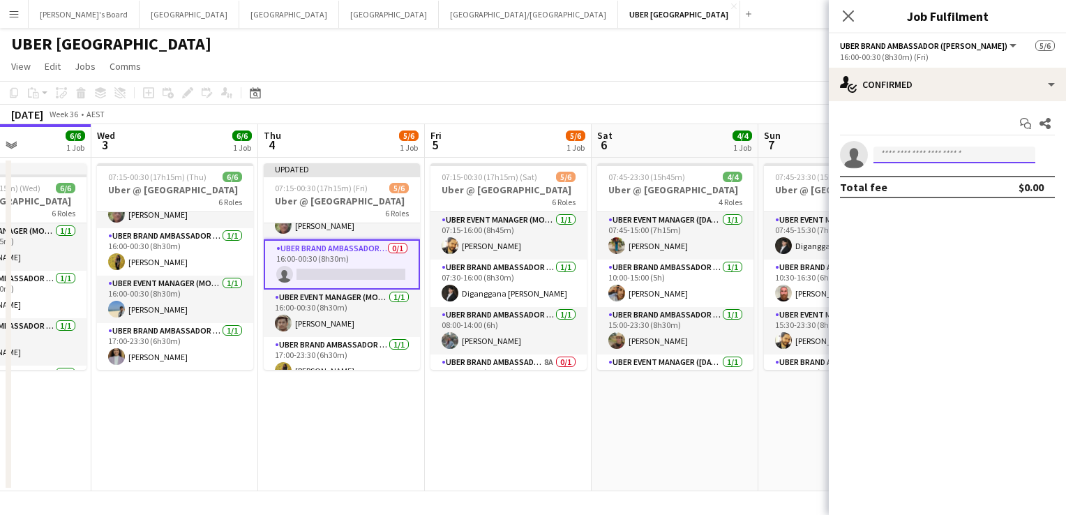
click at [899, 157] on input at bounding box center [954, 154] width 162 height 17
type input "*******"
click at [843, 15] on icon "Close pop-in" at bounding box center [847, 15] width 13 height 13
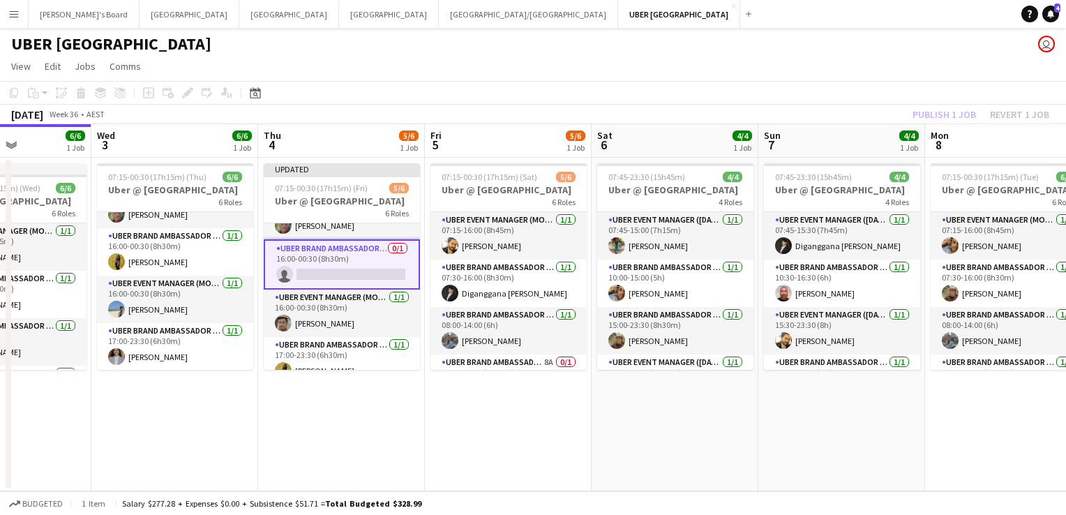
click at [324, 272] on app-card-role "UBER Brand Ambassador (Mon - Fri) 0/1 16:00-00:30 (8h30m) single-neutral-actions" at bounding box center [342, 264] width 156 height 50
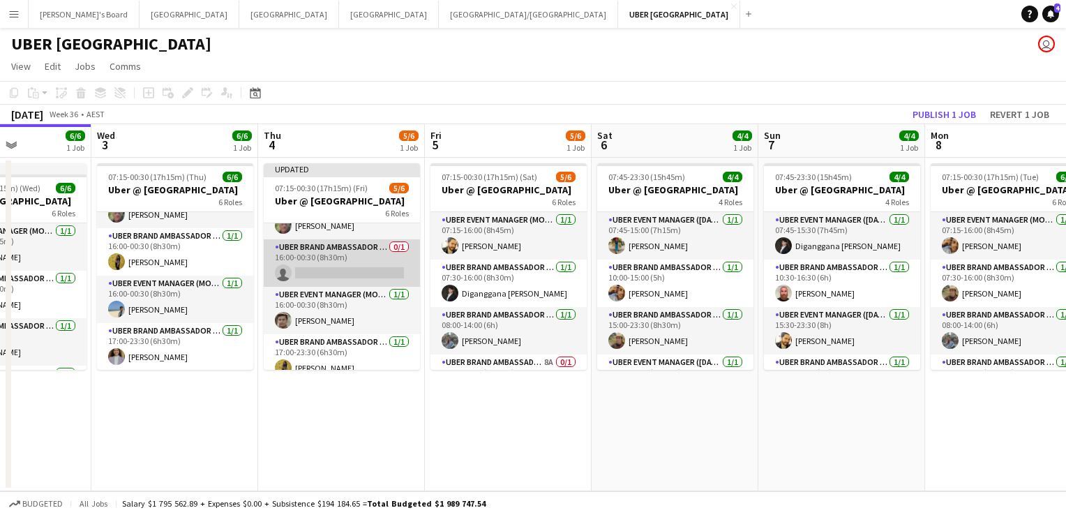
click at [324, 272] on app-card-role "UBER Brand Ambassador (Mon - Fri) 0/1 16:00-00:30 (8h30m) single-neutral-actions" at bounding box center [342, 262] width 156 height 47
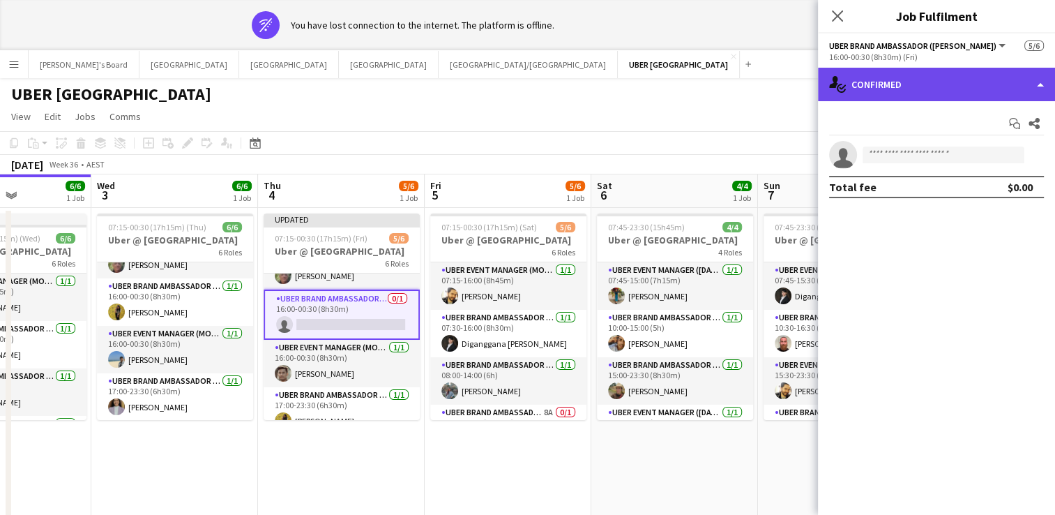
click at [931, 82] on div "single-neutral-actions-check-2 Confirmed" at bounding box center [936, 84] width 237 height 33
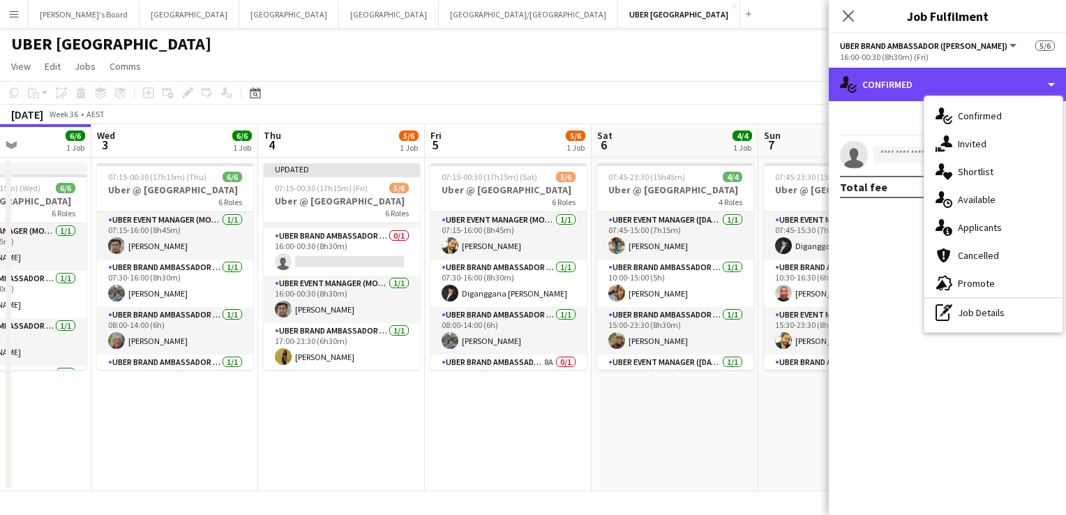
scroll to position [137, 0]
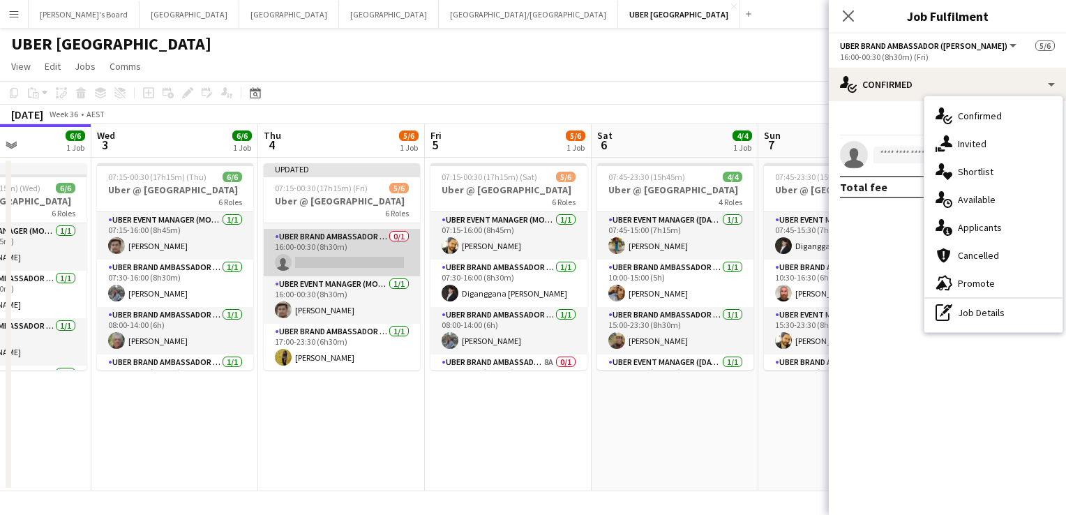
click at [332, 261] on app-card-role "UBER Brand Ambassador (Mon - Fri) 0/1 16:00-00:30 (8h30m) single-neutral-actions" at bounding box center [342, 252] width 156 height 47
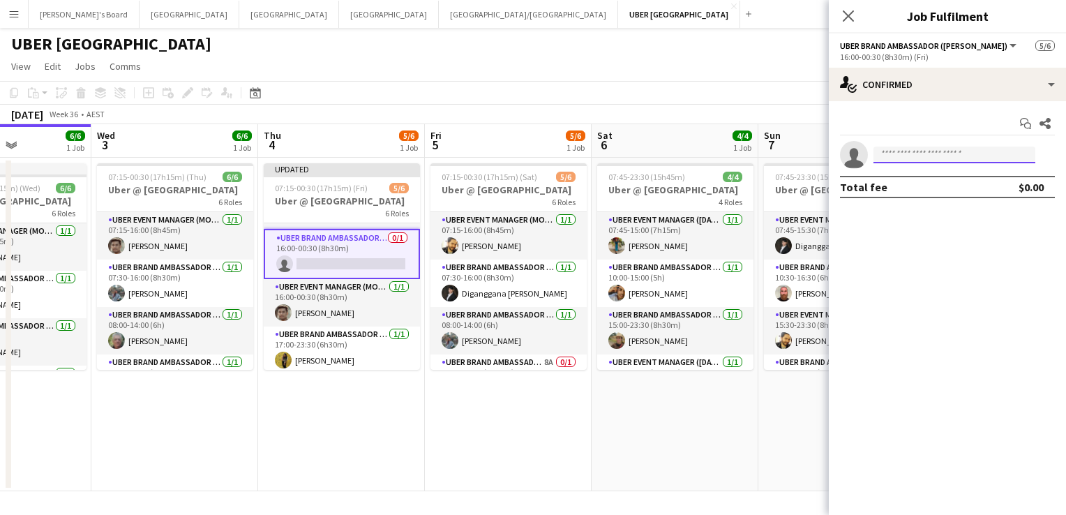
click at [929, 154] on input at bounding box center [954, 154] width 162 height 17
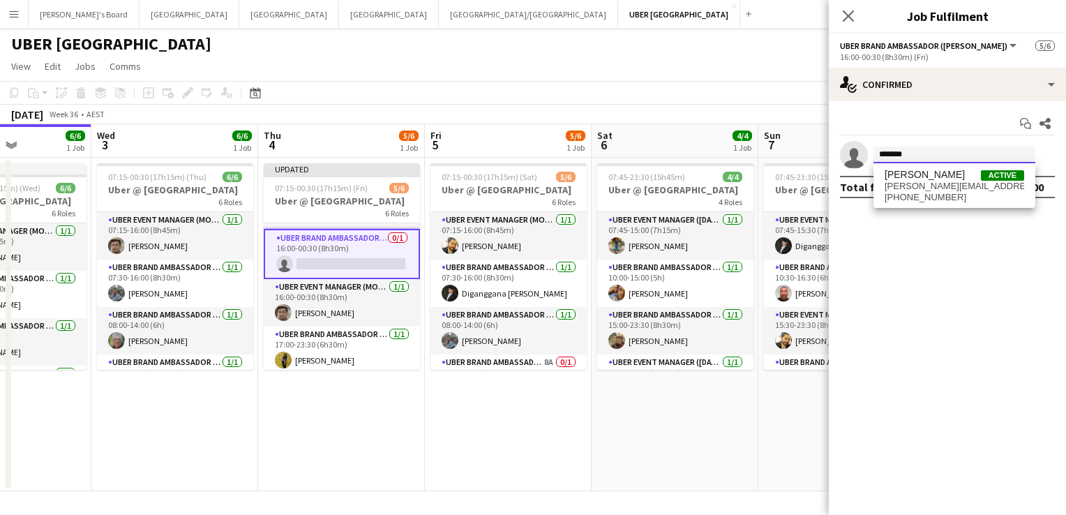
type input "*******"
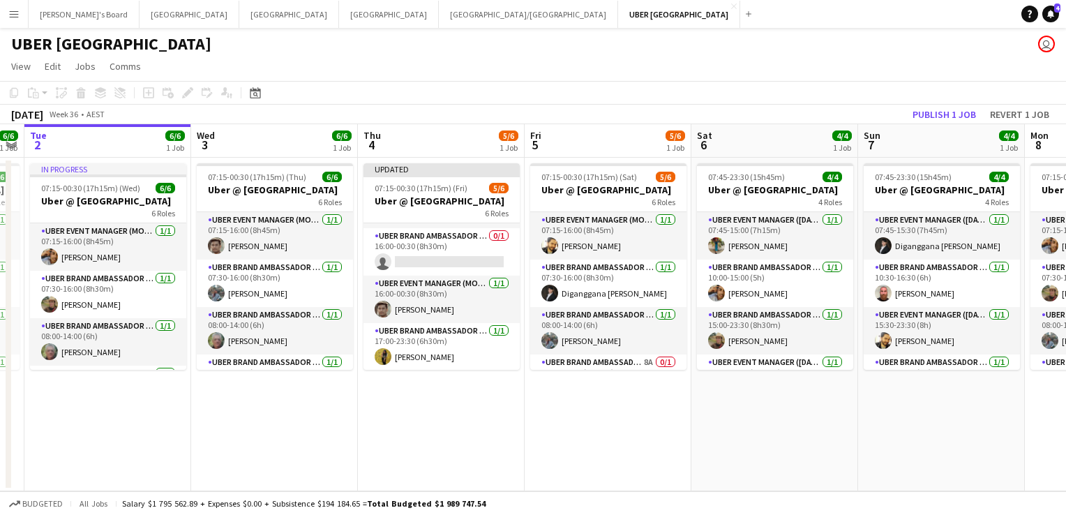
scroll to position [137, 0]
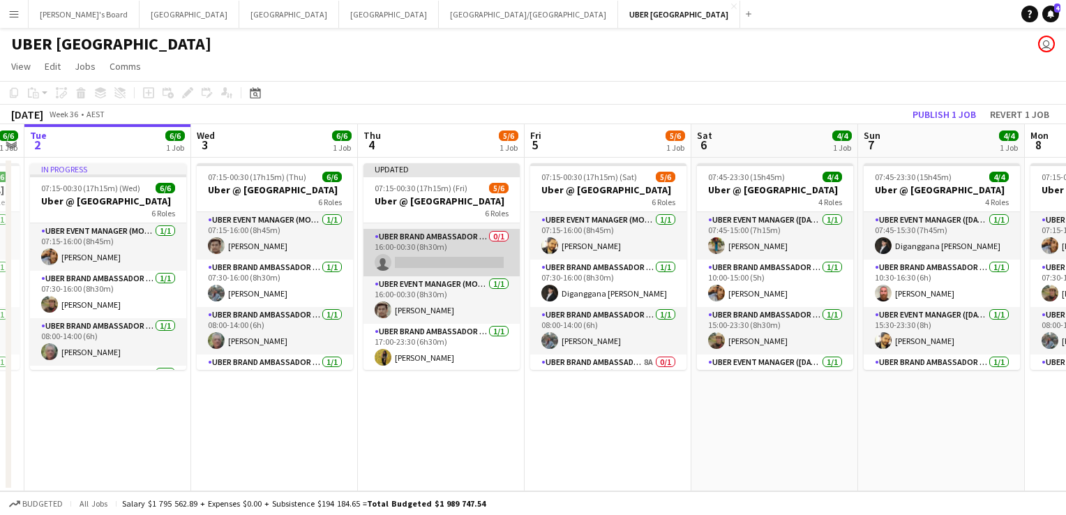
click at [444, 260] on app-card-role "UBER Brand Ambassador (Mon - Fri) 0/1 16:00-00:30 (8h30m) single-neutral-actions" at bounding box center [441, 252] width 156 height 47
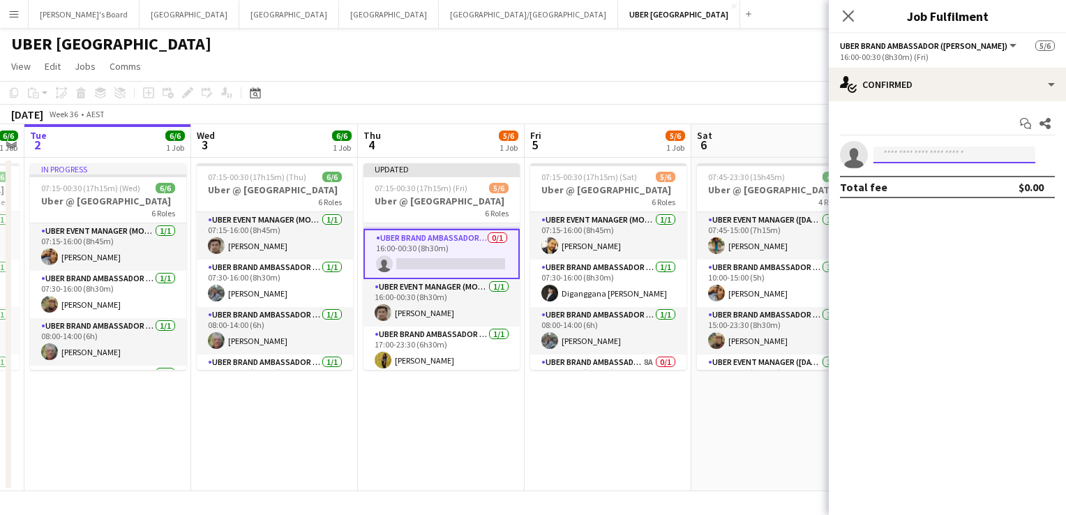
click at [958, 153] on input at bounding box center [954, 154] width 162 height 17
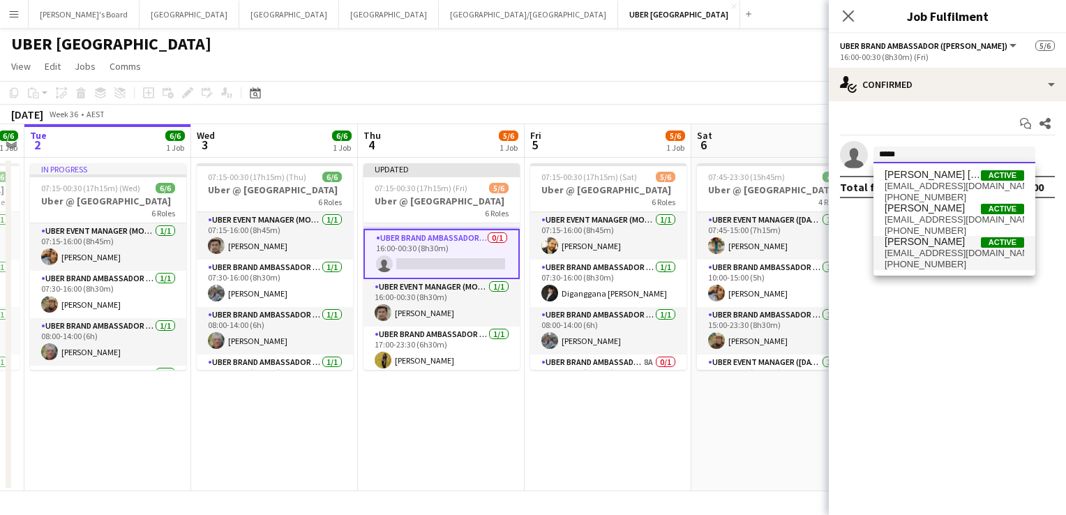
type input "*****"
click at [915, 260] on span "+610420501316" at bounding box center [955, 264] width 140 height 11
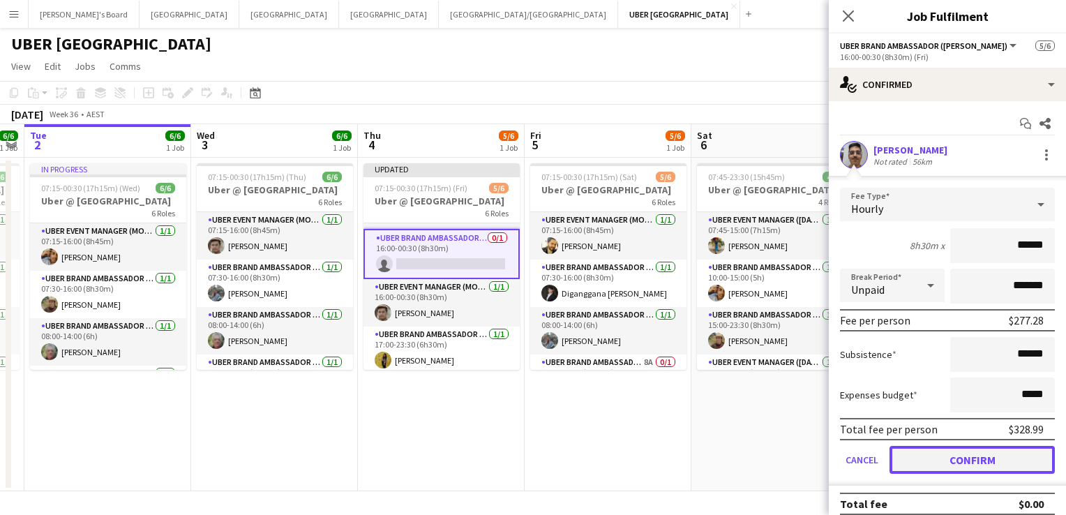
click at [946, 454] on button "Confirm" at bounding box center [971, 460] width 165 height 28
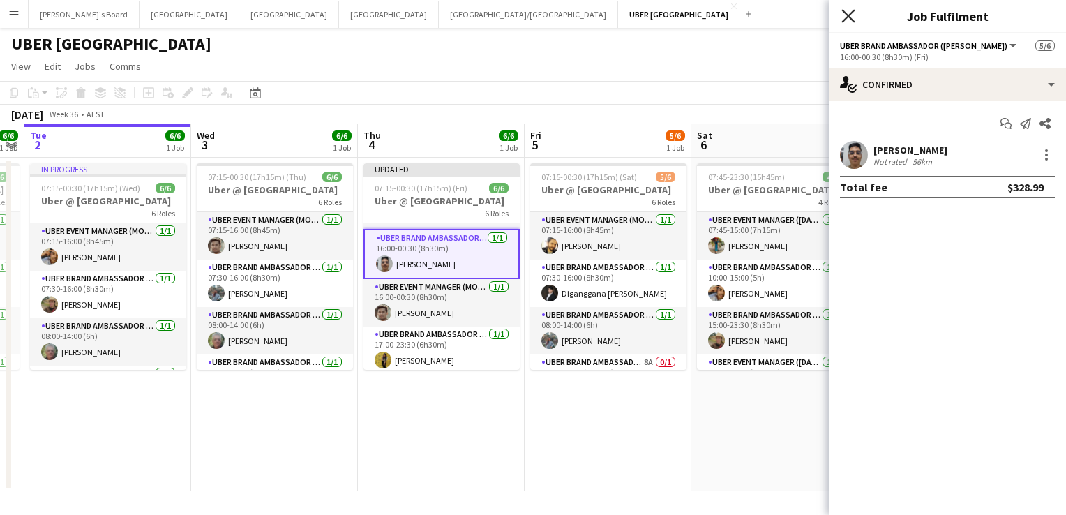
click at [844, 16] on icon "Close pop-in" at bounding box center [847, 15] width 13 height 13
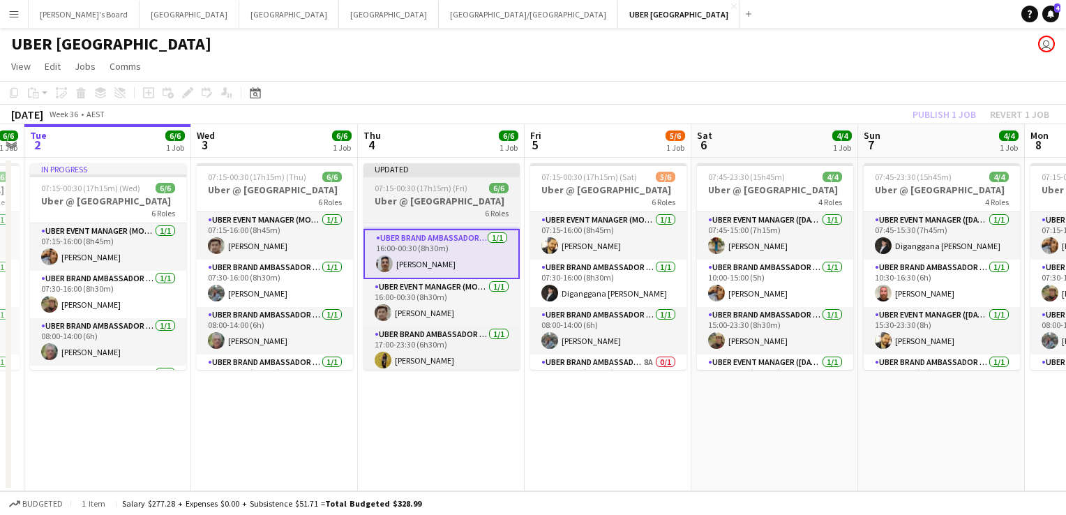
click at [421, 187] on span "07:15-00:30 (17h15m) (Fri)" at bounding box center [421, 188] width 93 height 10
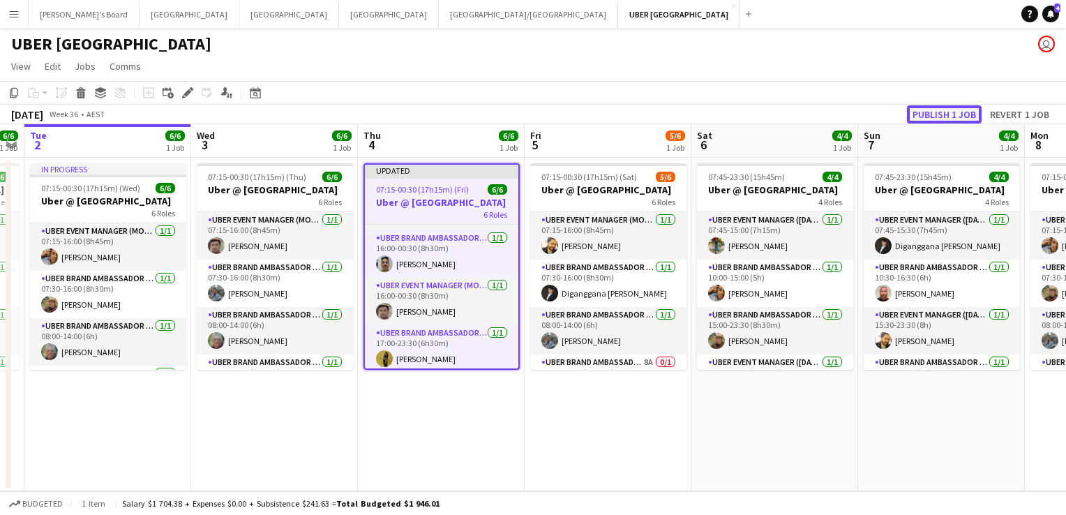
click at [965, 110] on button "Publish 1 job" at bounding box center [944, 114] width 75 height 18
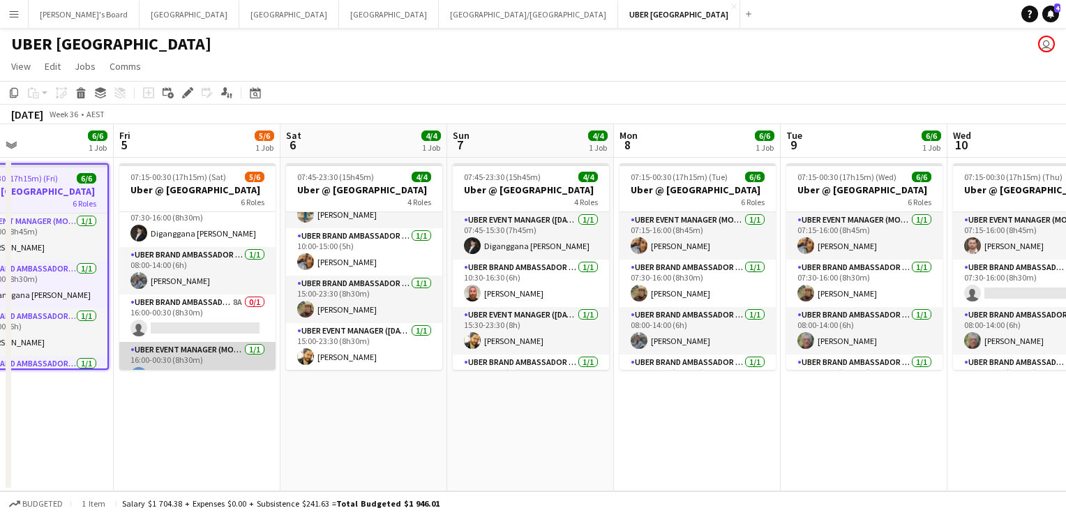
scroll to position [126, 0]
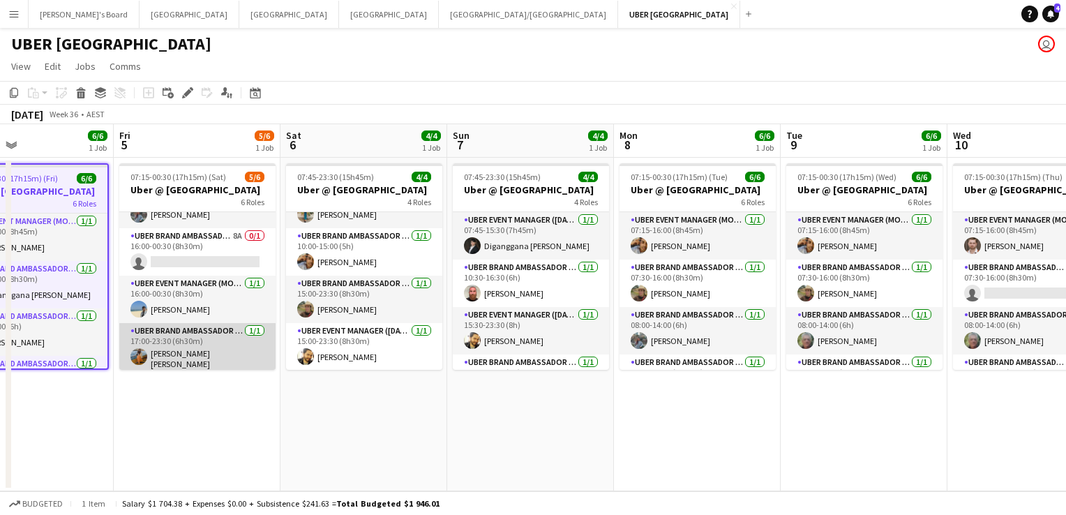
click at [153, 346] on app-card-role "UBER Brand Ambassador ([PERSON_NAME]) [DATE] 17:00-23:30 (6h30m) [PERSON_NAME] …" at bounding box center [197, 349] width 156 height 52
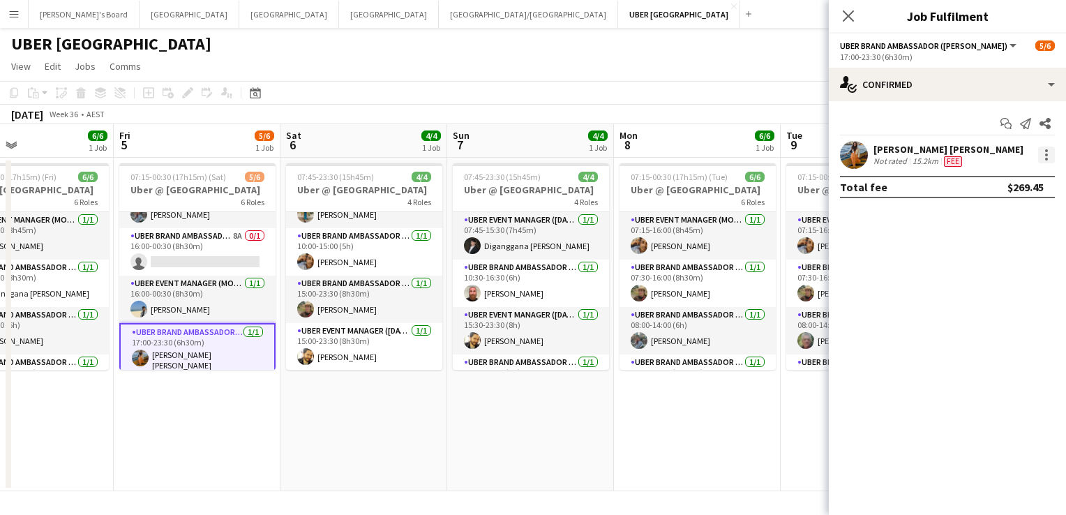
click at [1040, 156] on div at bounding box center [1046, 154] width 17 height 17
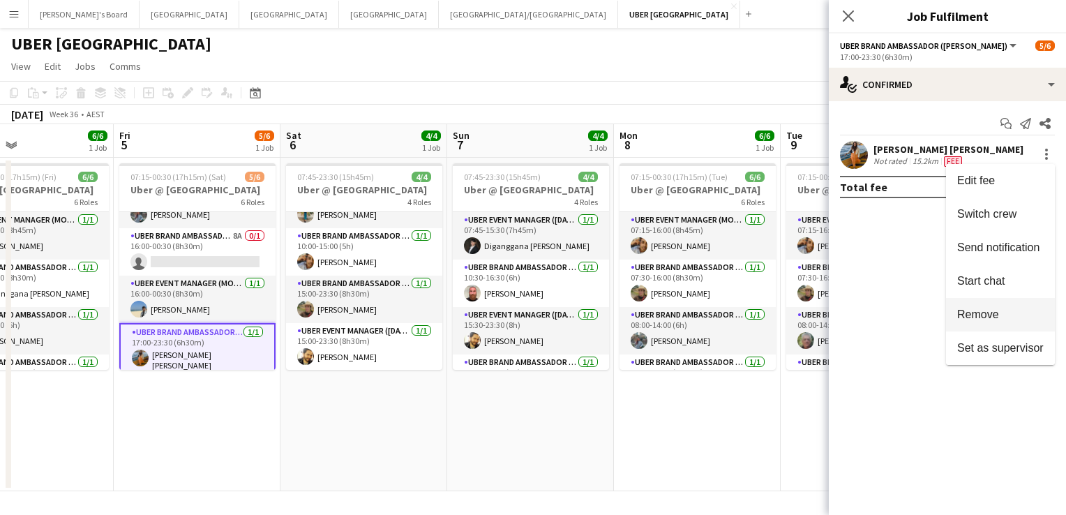
click at [987, 317] on span "Remove" at bounding box center [978, 314] width 42 height 12
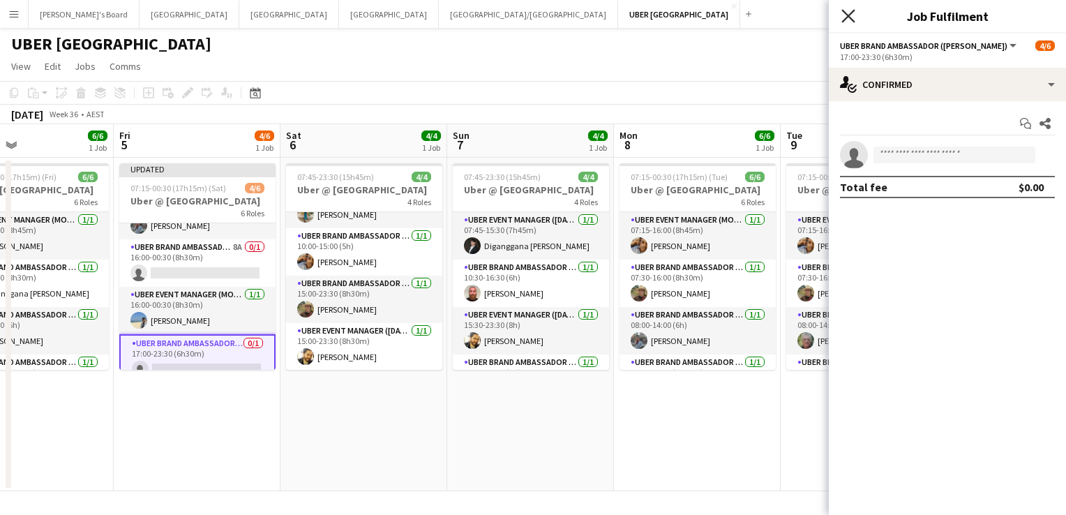
click at [848, 20] on icon "Close pop-in" at bounding box center [847, 15] width 13 height 13
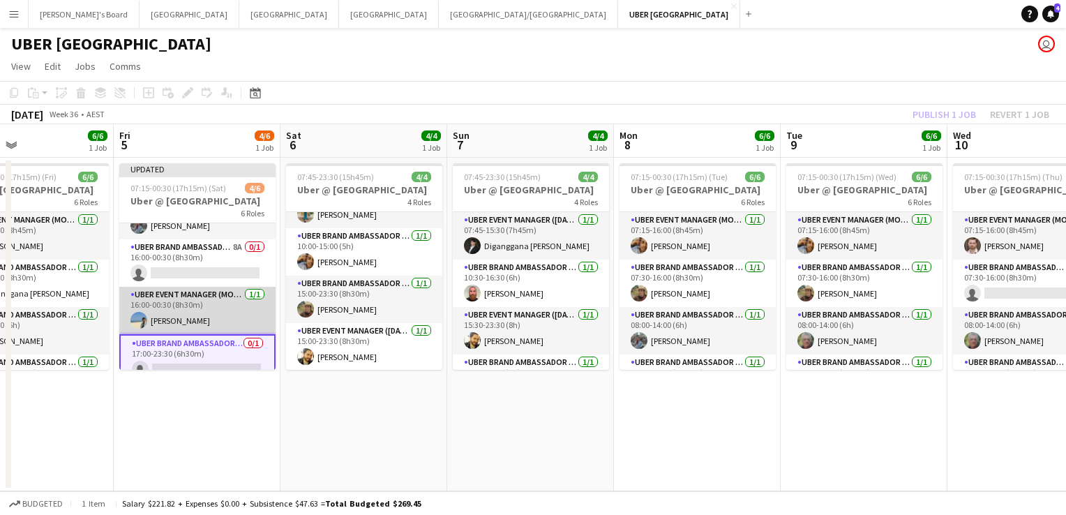
scroll to position [117, 0]
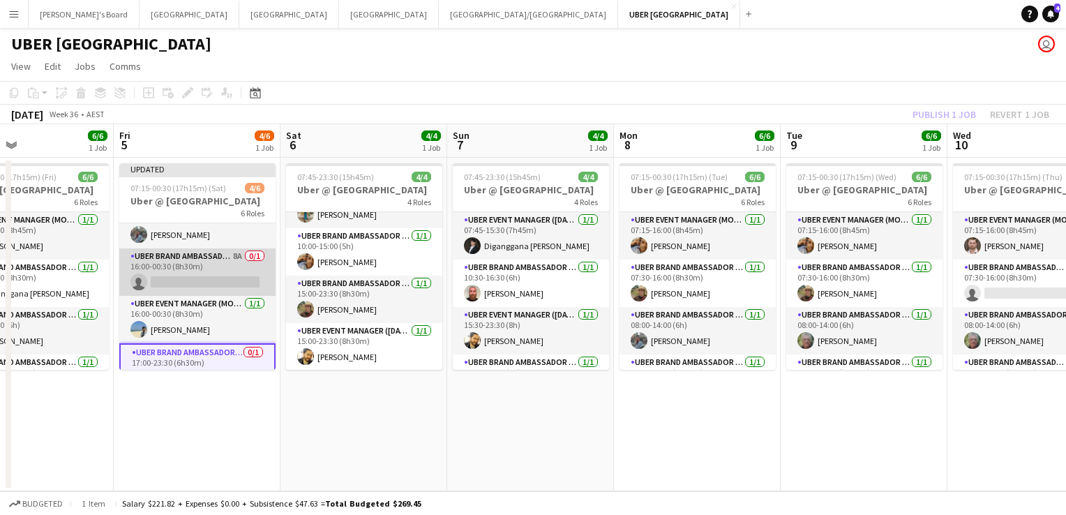
click at [183, 280] on app-card-role "UBER Brand Ambassador (Mon - Fri) 8A 0/1 16:00-00:30 (8h30m) single-neutral-act…" at bounding box center [197, 271] width 156 height 47
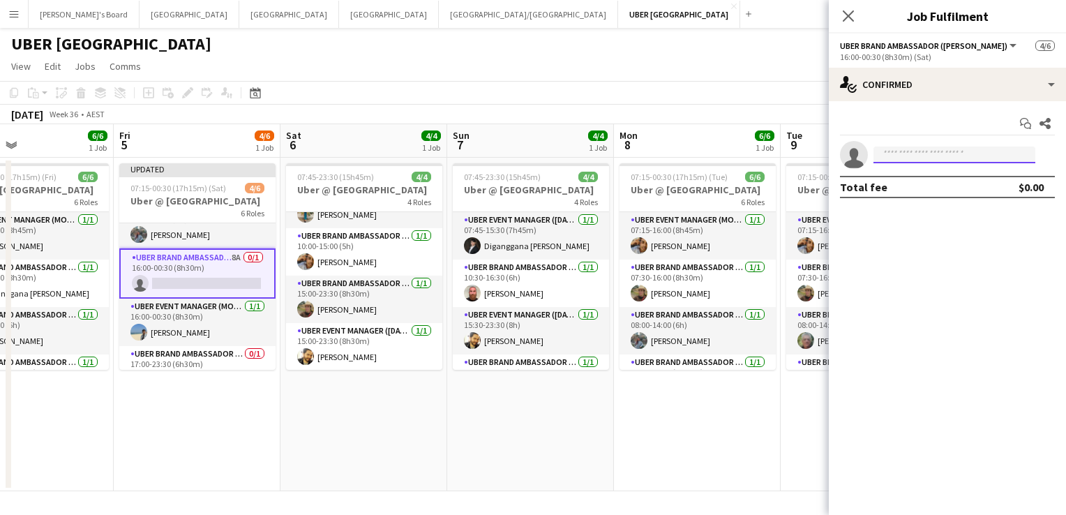
click at [929, 158] on input at bounding box center [954, 154] width 162 height 17
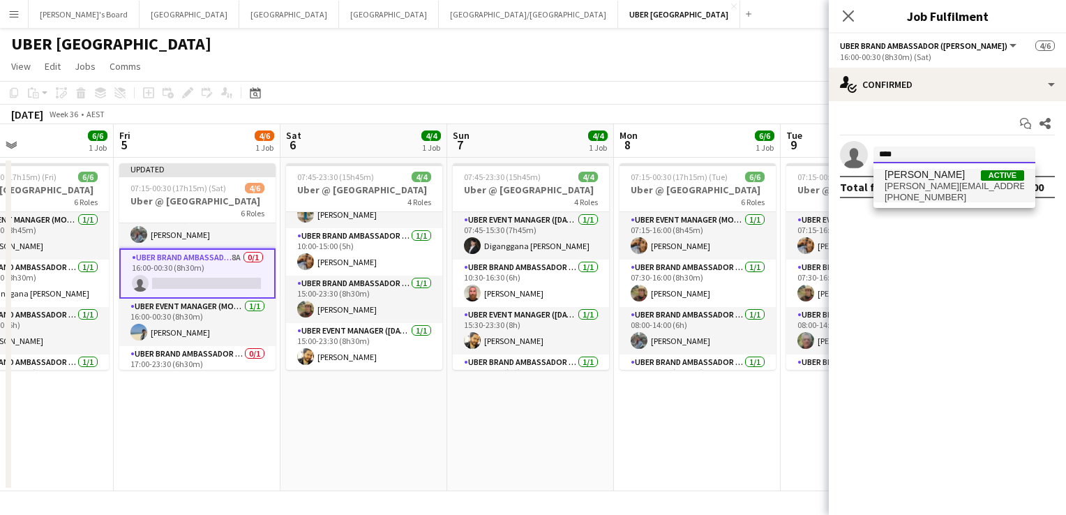
type input "****"
click at [928, 169] on span "[PERSON_NAME]" at bounding box center [925, 175] width 80 height 12
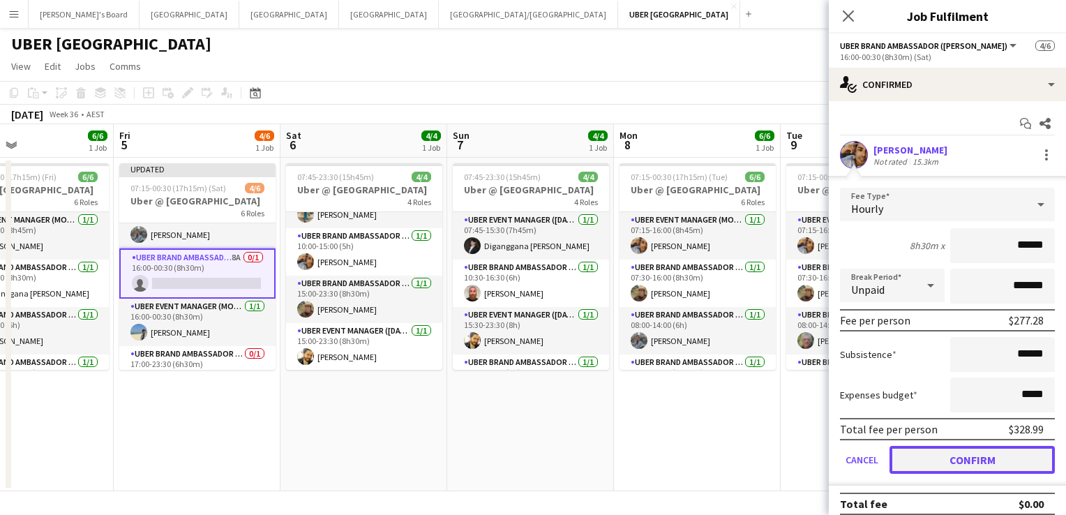
click at [935, 459] on button "Confirm" at bounding box center [971, 460] width 165 height 28
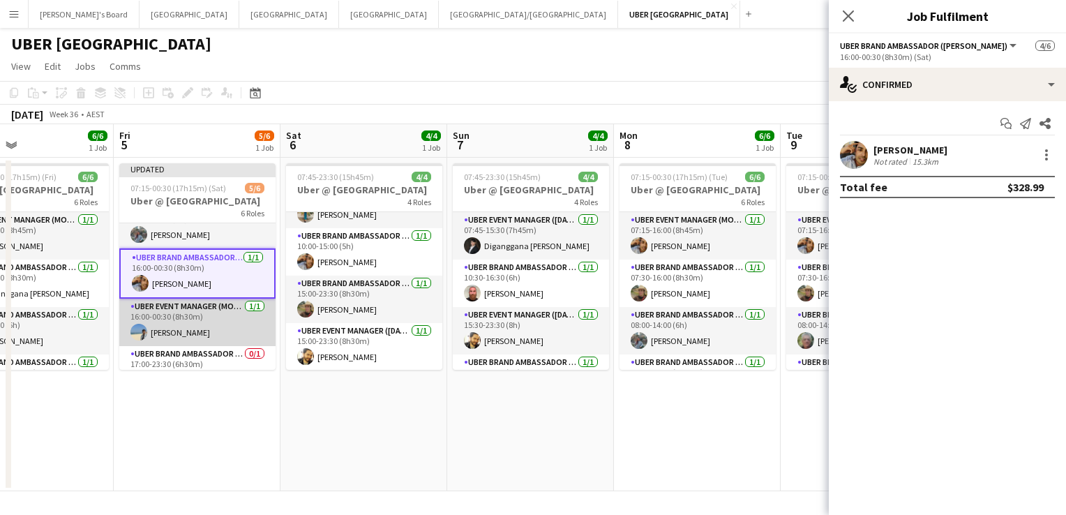
scroll to position [140, 0]
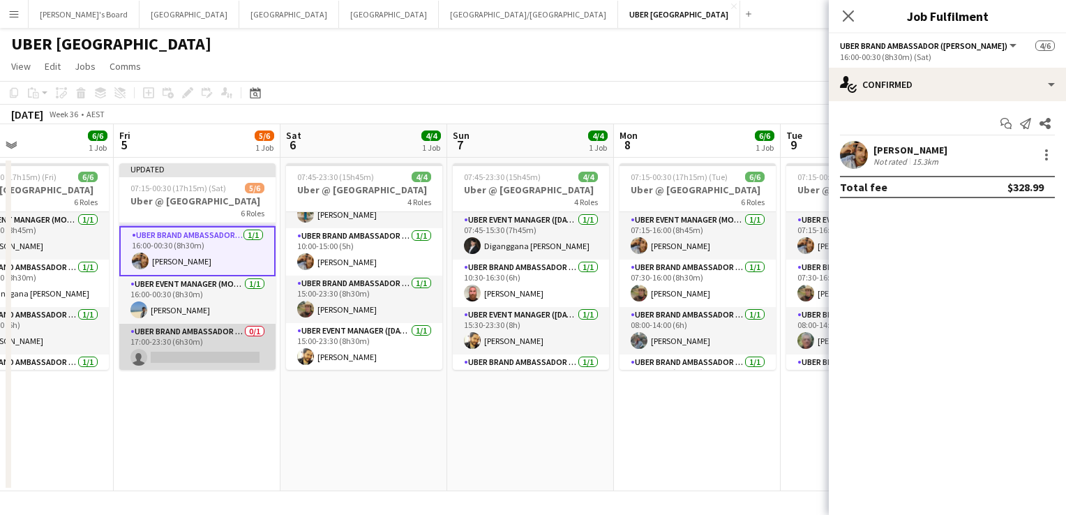
click at [171, 350] on app-card-role "UBER Brand Ambassador (Mon - Fri) 0/1 17:00-23:30 (6h30m) single-neutral-actions" at bounding box center [197, 347] width 156 height 47
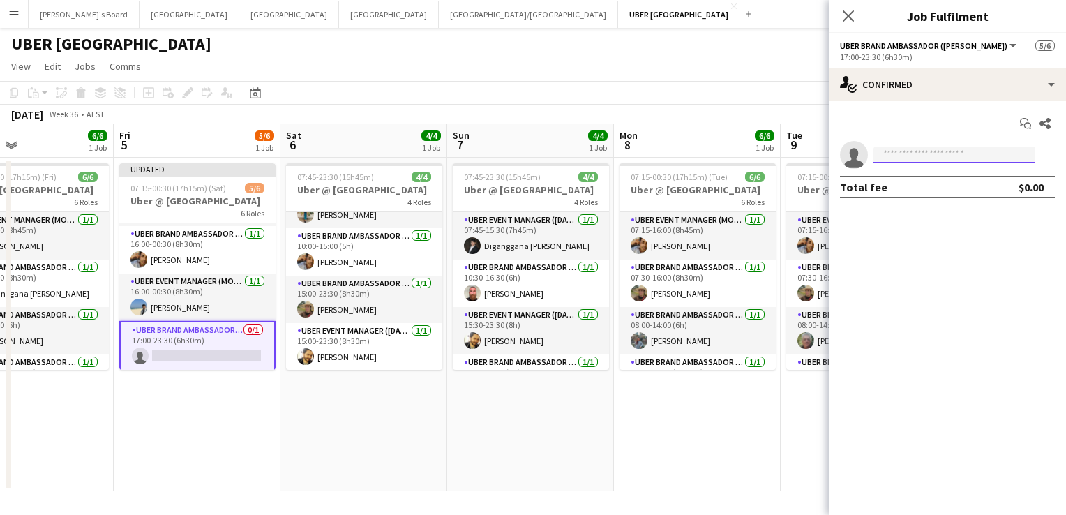
click at [963, 154] on input at bounding box center [954, 154] width 162 height 17
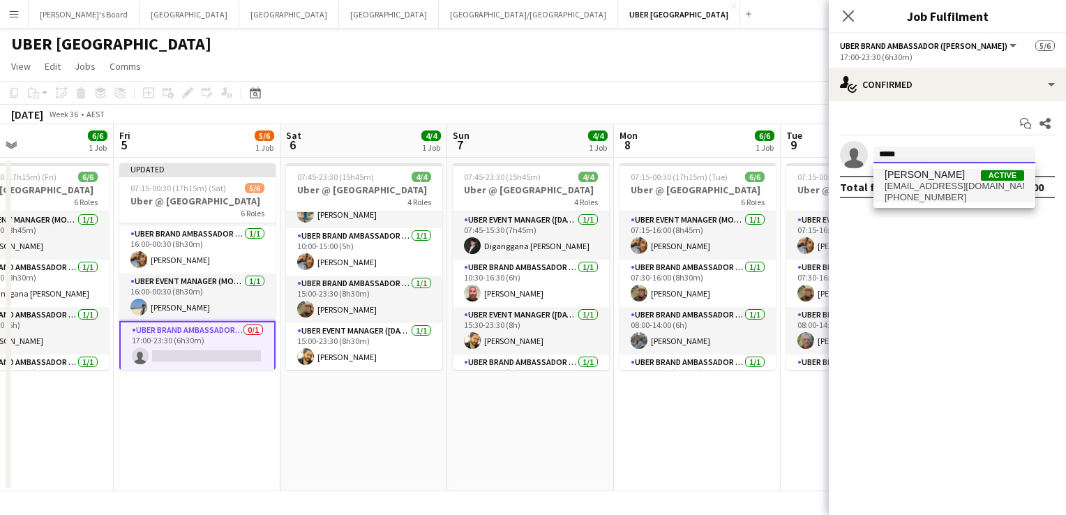
type input "*****"
click at [919, 183] on span "[EMAIL_ADDRESS][DOMAIN_NAME]" at bounding box center [955, 186] width 140 height 11
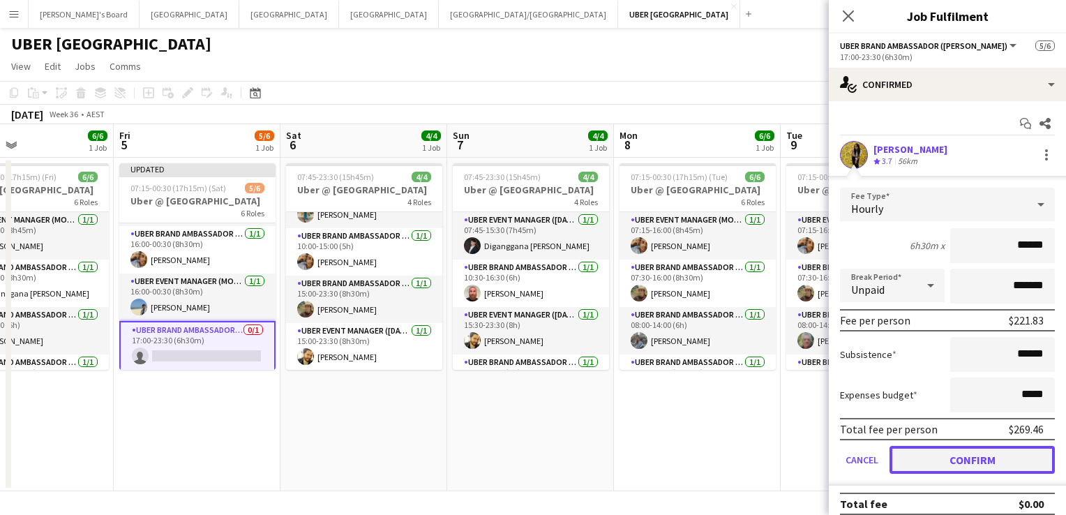
click at [925, 465] on button "Confirm" at bounding box center [971, 460] width 165 height 28
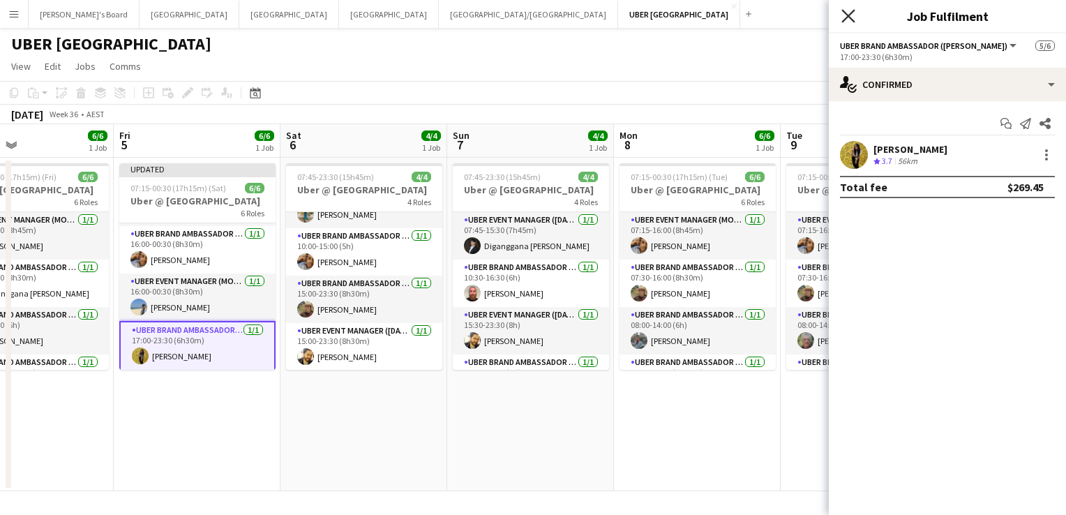
click at [846, 18] on icon at bounding box center [847, 15] width 13 height 13
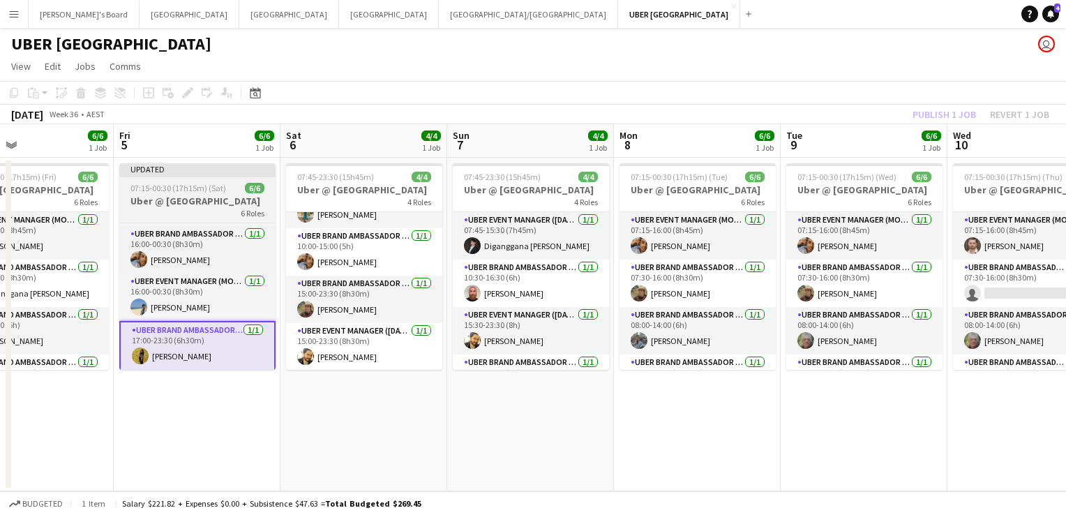
click at [184, 201] on h3 "Uber @ [GEOGRAPHIC_DATA]" at bounding box center [197, 201] width 156 height 13
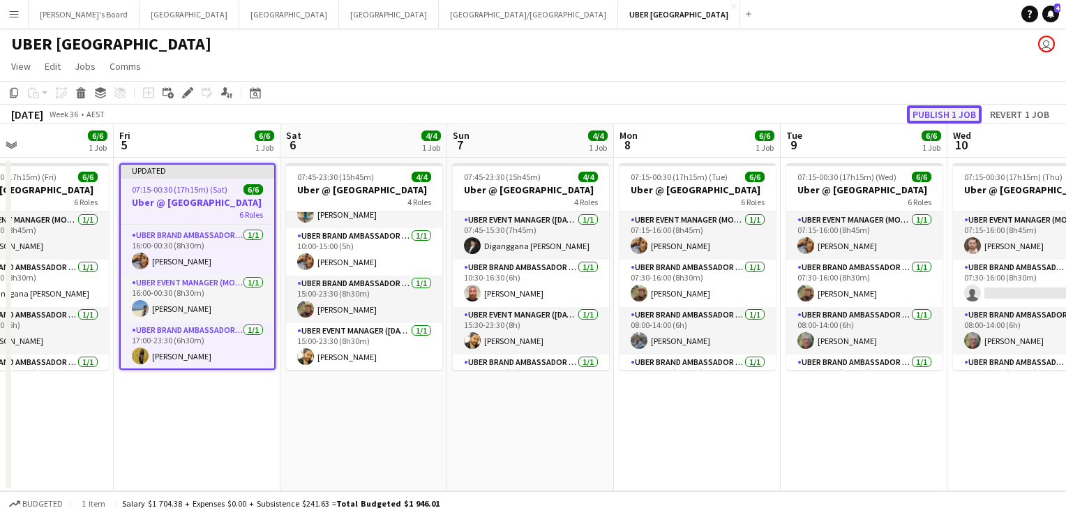
click at [954, 105] on button "Publish 1 job" at bounding box center [944, 114] width 75 height 18
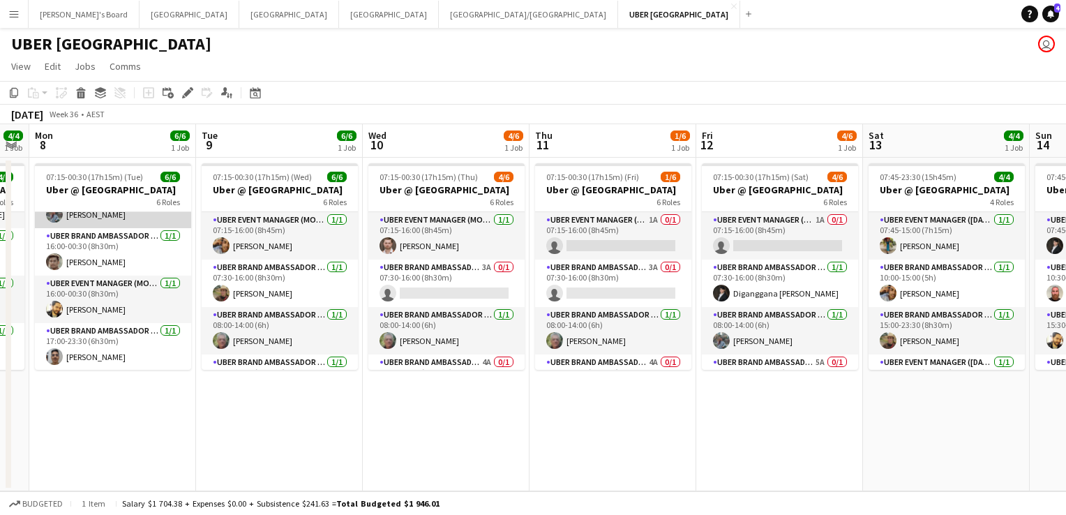
scroll to position [0, 0]
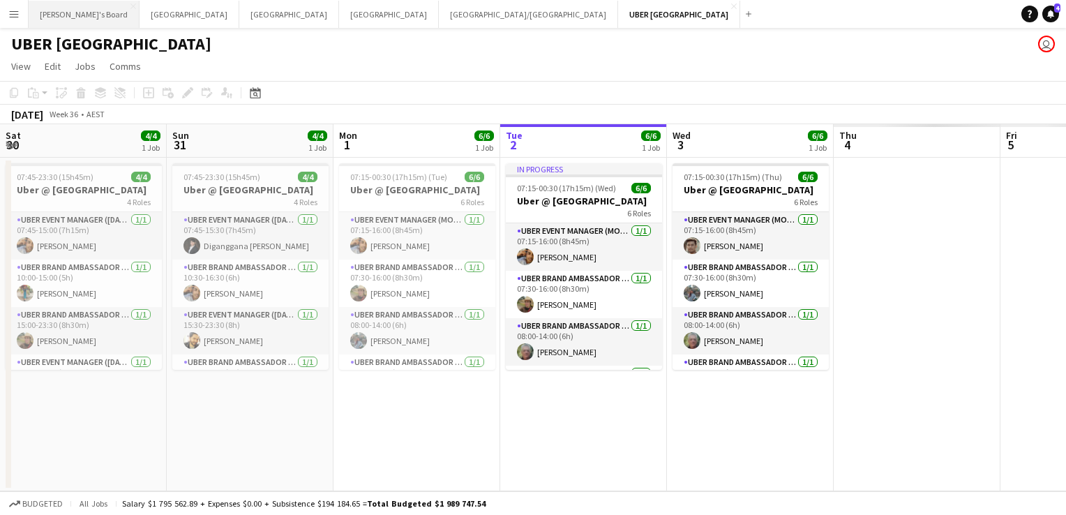
click at [59, 11] on button "Tennille's Board Close" at bounding box center [84, 14] width 111 height 27
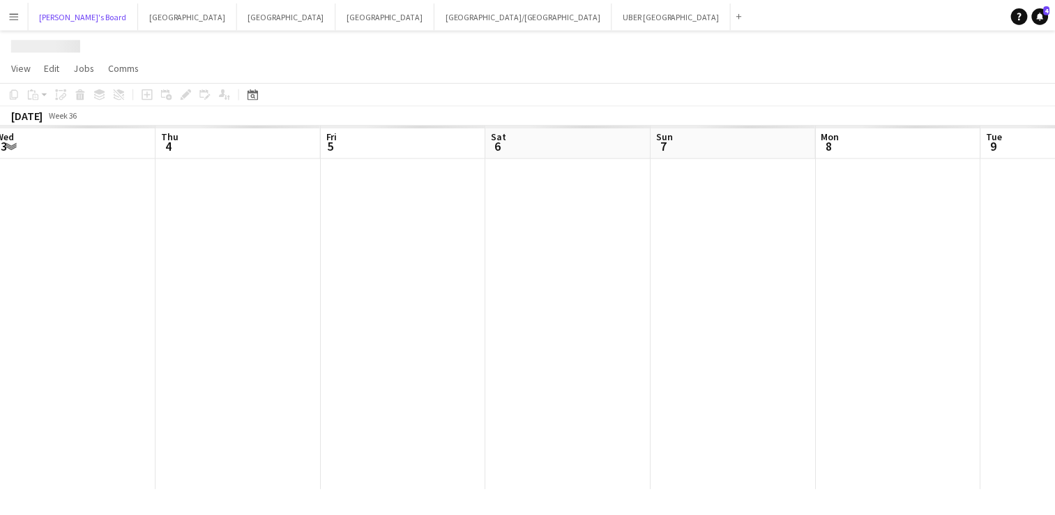
scroll to position [0, 400]
